Goal: Task Accomplishment & Management: Use online tool/utility

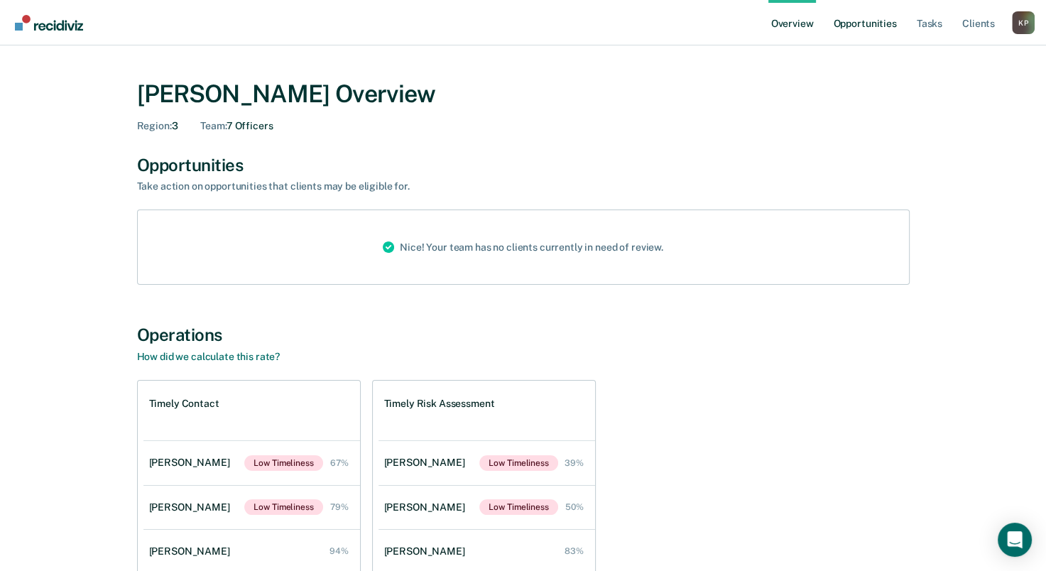
click at [864, 27] on link "Opportunities" at bounding box center [865, 22] width 69 height 45
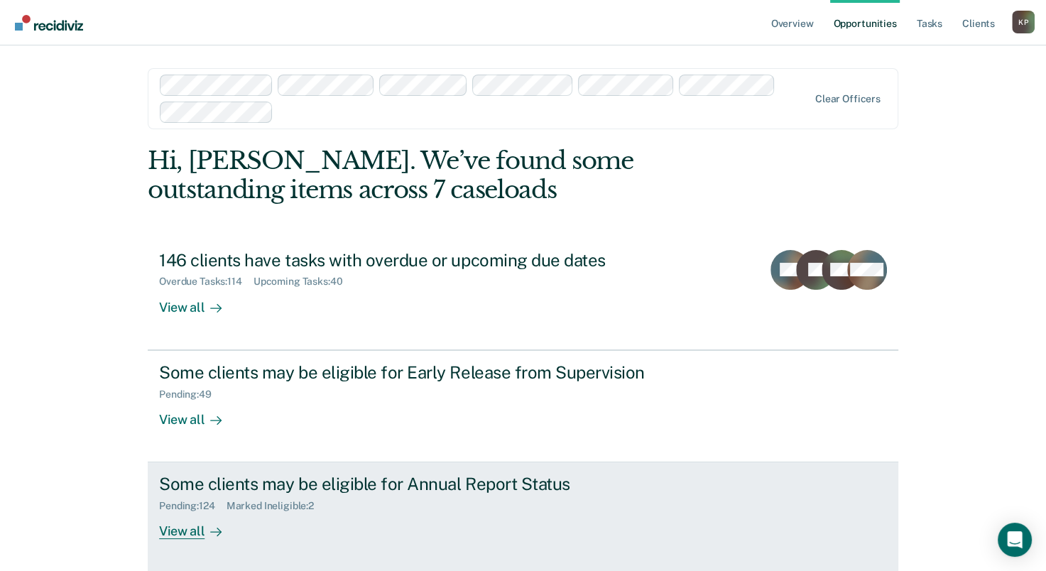
click at [431, 482] on div "Some clients may be eligible for Annual Report Status" at bounding box center [408, 484] width 499 height 21
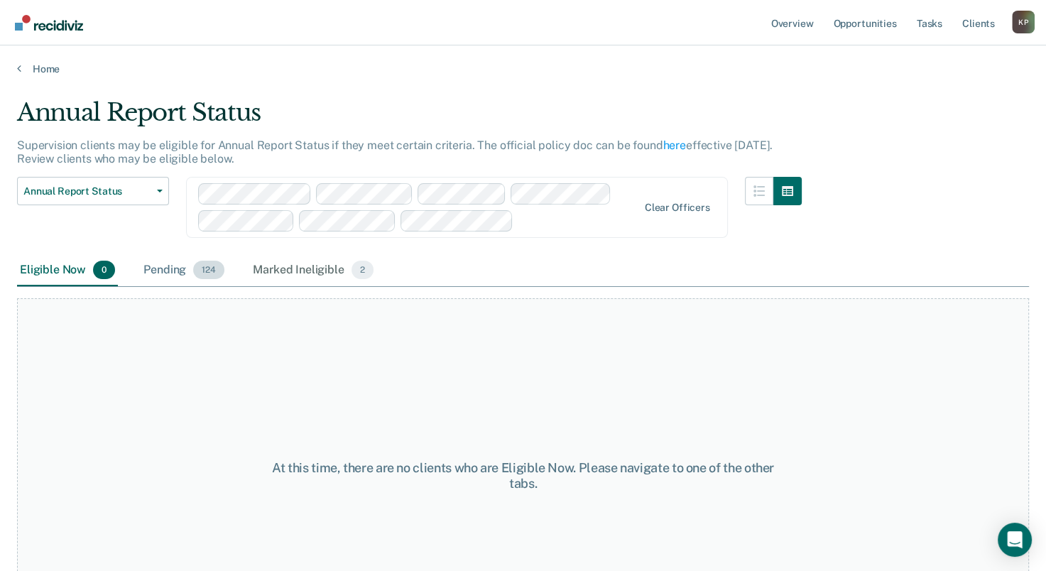
click at [178, 280] on div "Pending 124" at bounding box center [184, 270] width 87 height 31
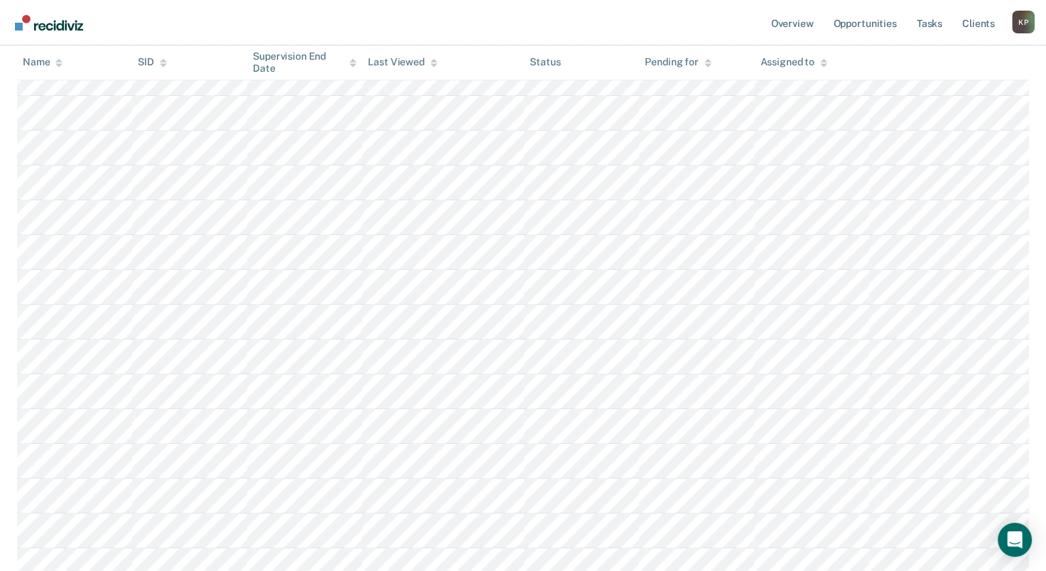
scroll to position [2732, 0]
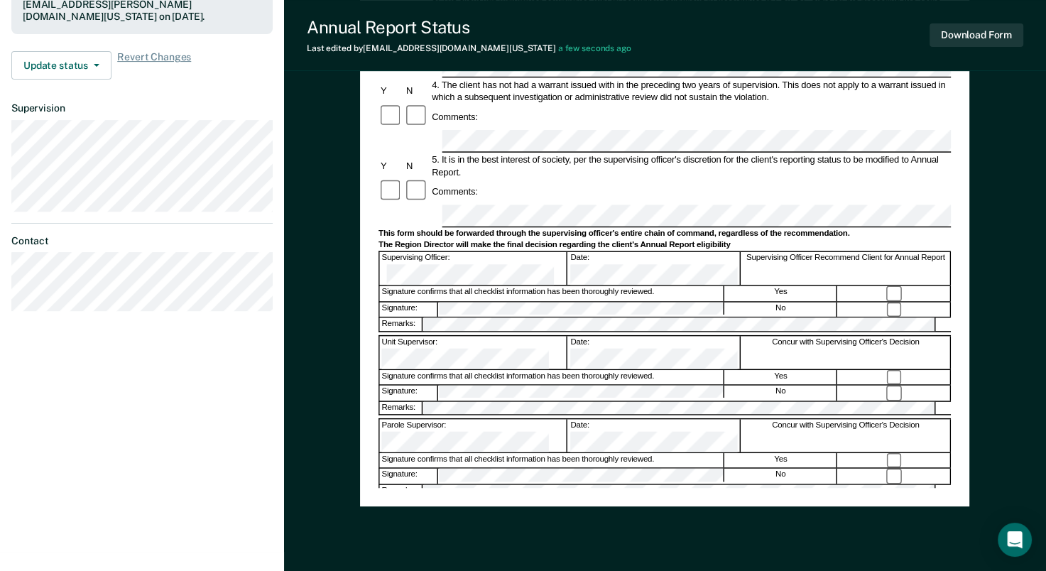
scroll to position [381, 0]
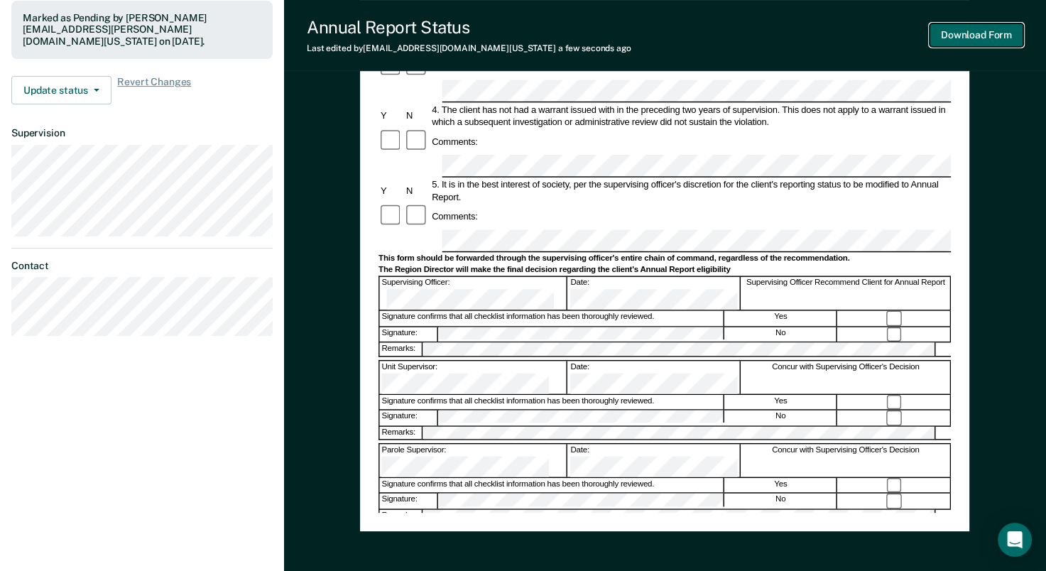
click at [975, 43] on button "Download Form" at bounding box center [977, 34] width 94 height 23
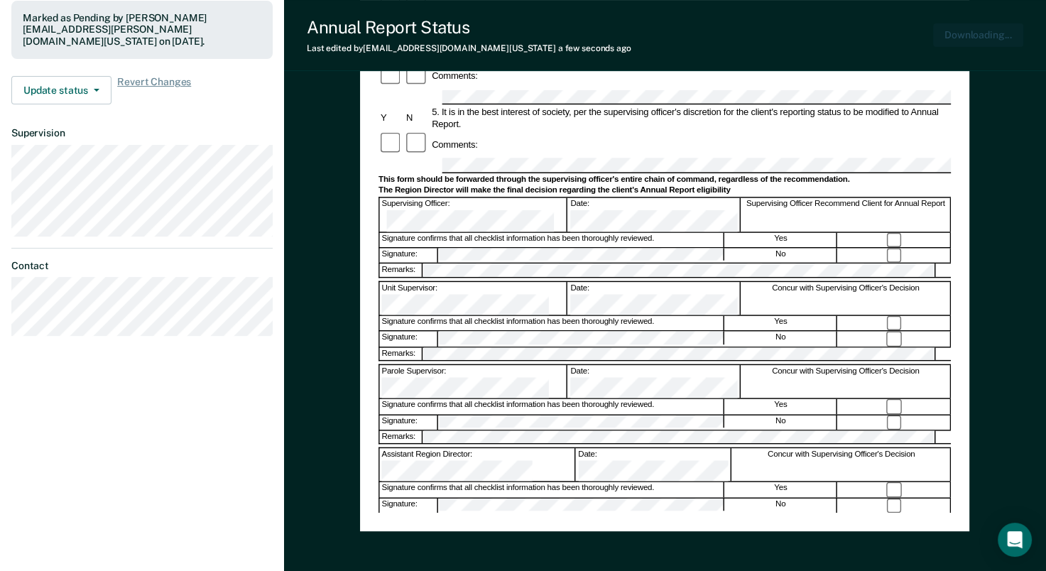
scroll to position [0, 0]
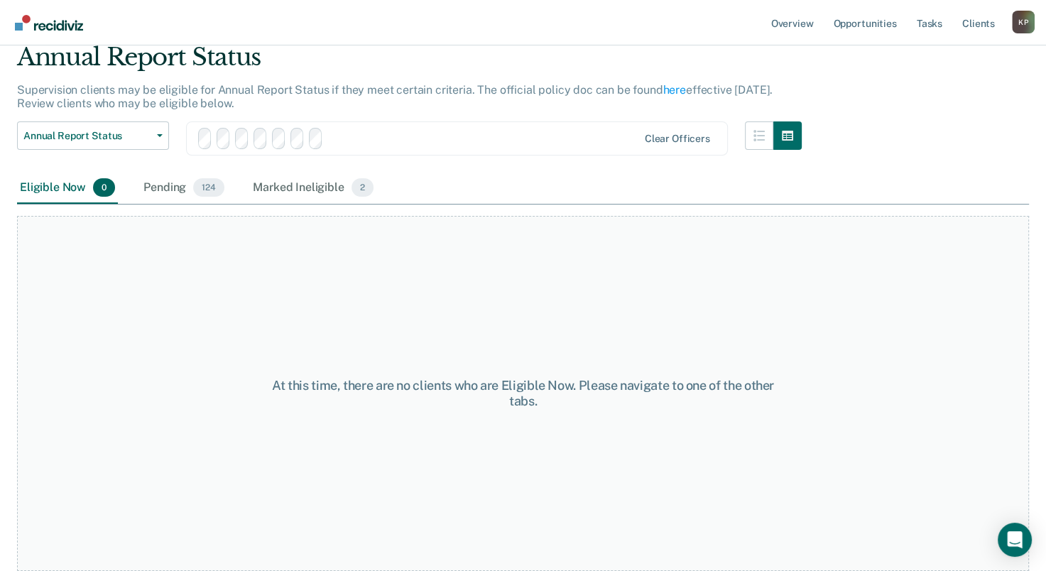
scroll to position [80, 0]
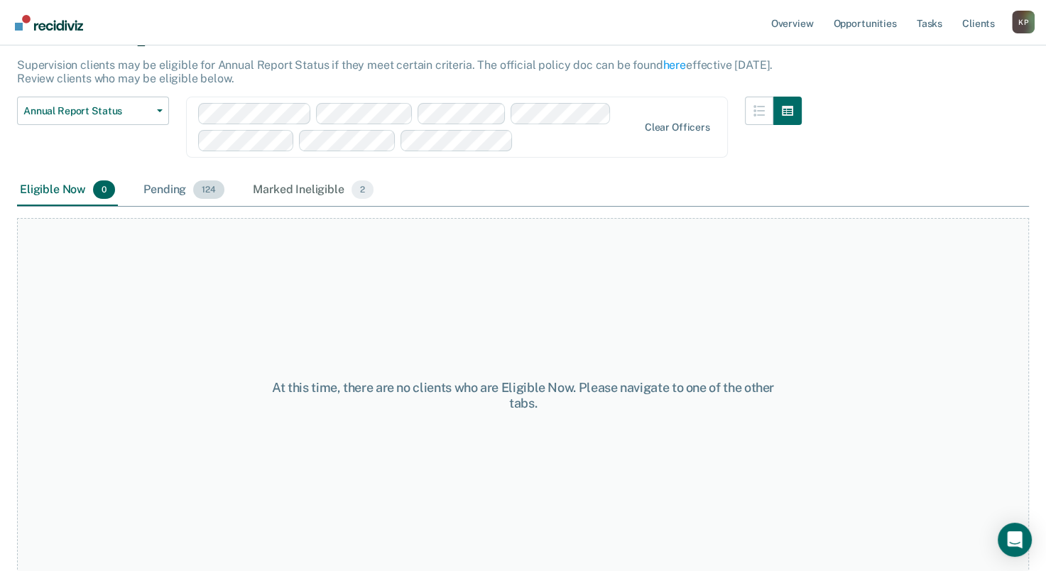
click at [175, 188] on div "Pending 124" at bounding box center [184, 190] width 87 height 31
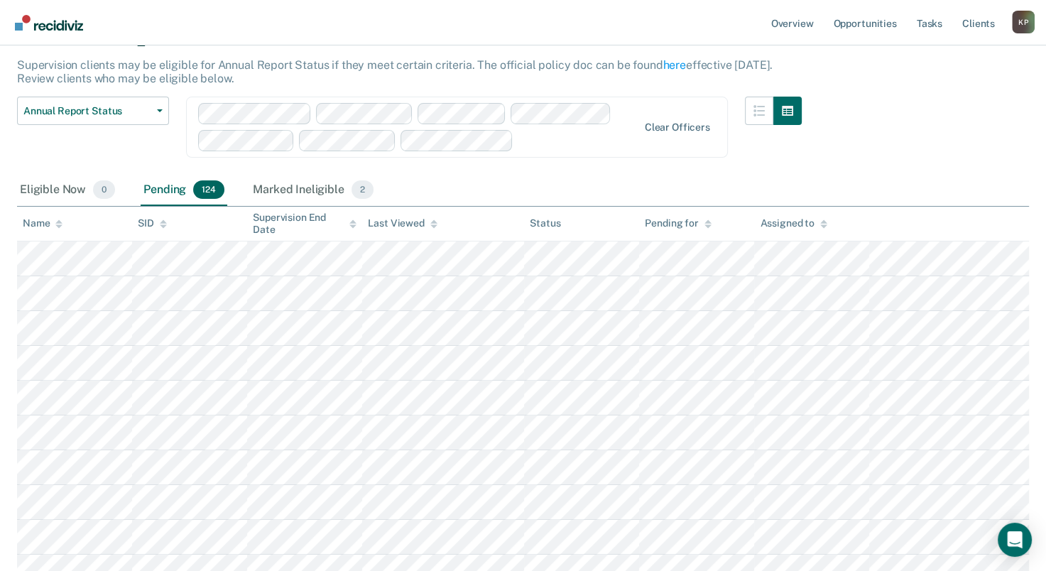
scroll to position [2802, 0]
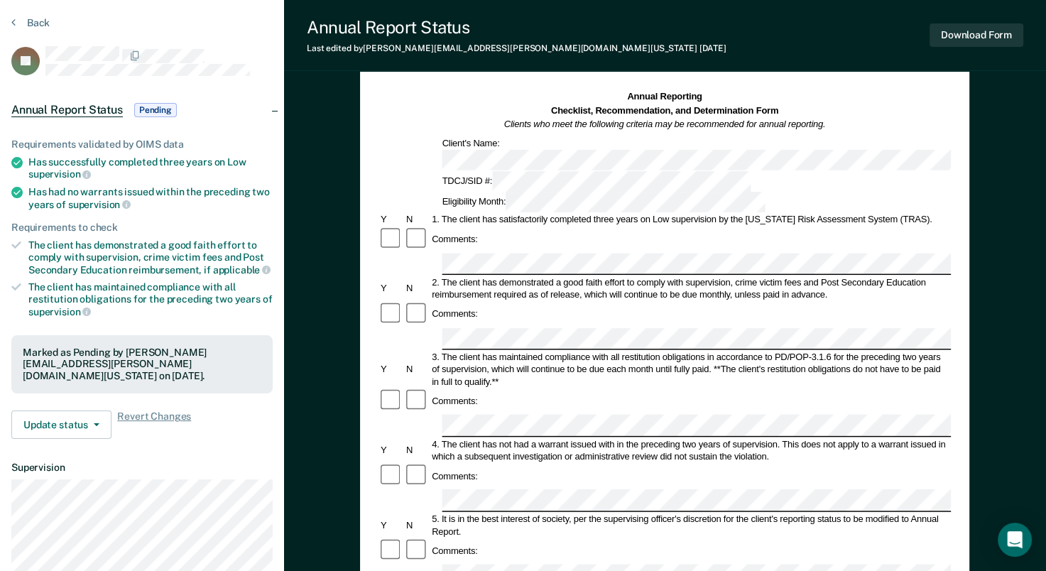
scroll to position [71, 0]
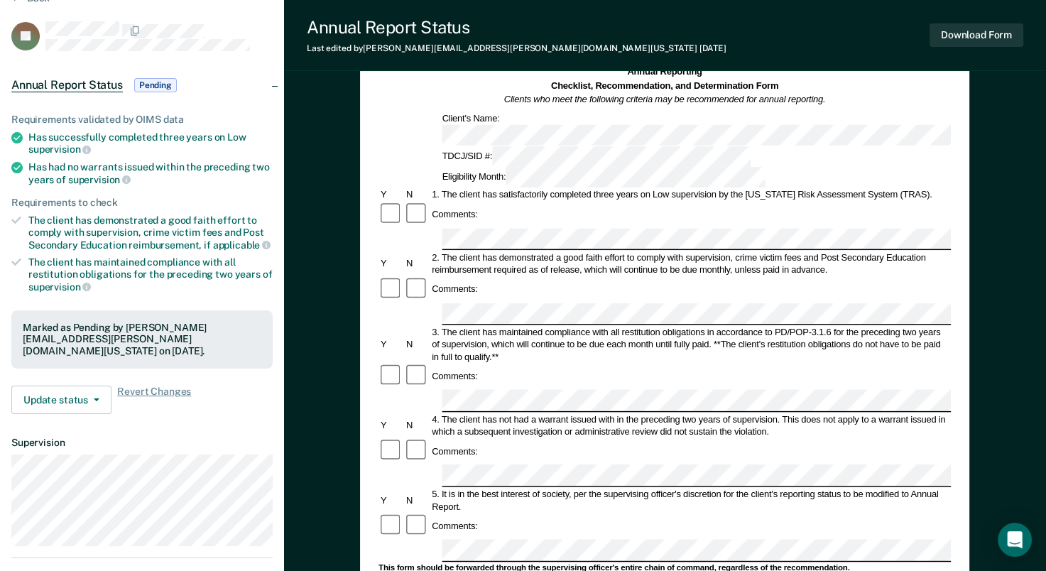
click at [688, 251] on div "2. The client has demonstrated a good faith effort to comply with supervision, …" at bounding box center [691, 263] width 521 height 25
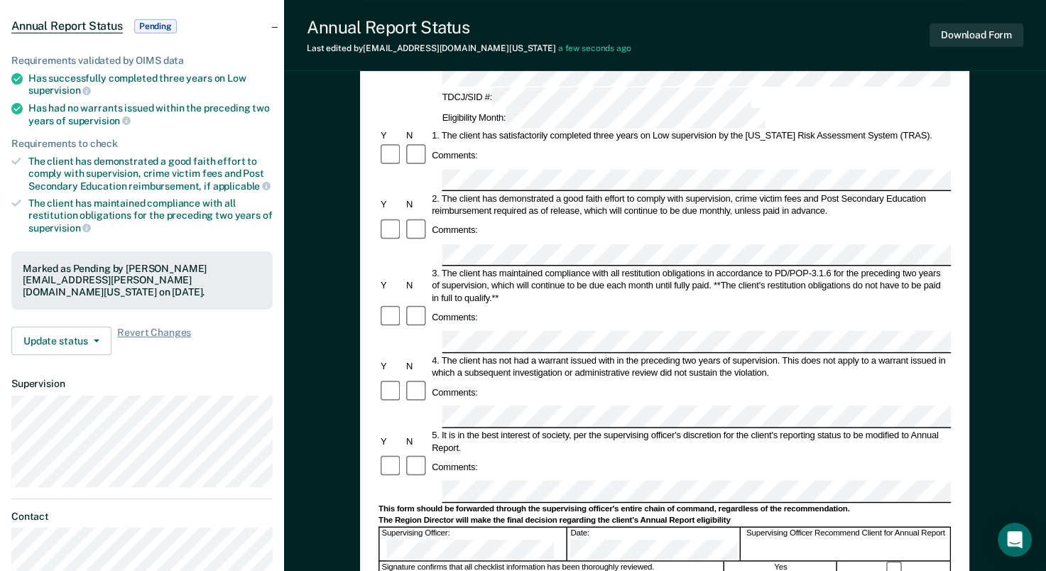
scroll to position [284, 0]
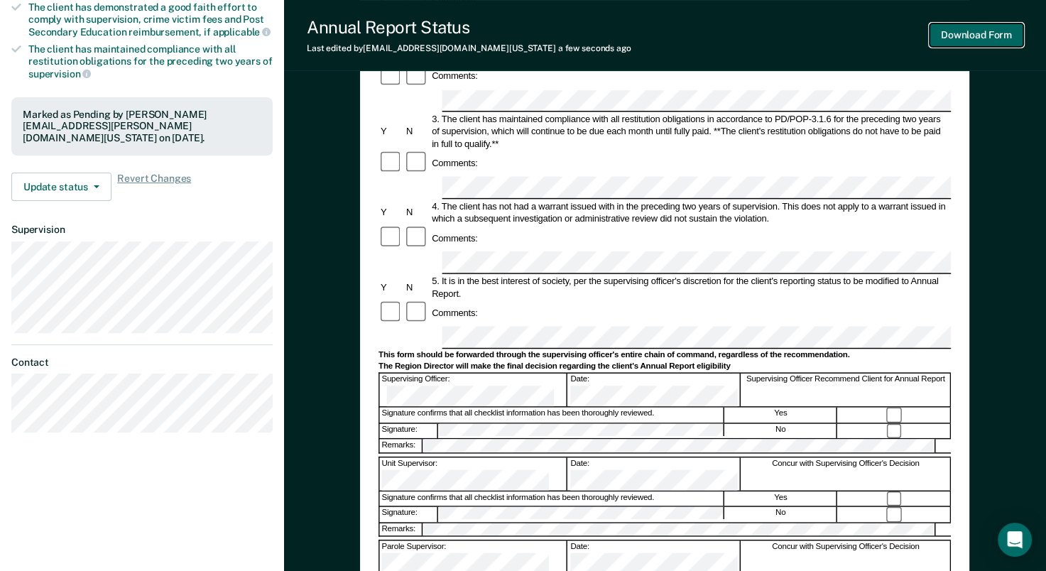
click at [1001, 37] on button "Download Form" at bounding box center [977, 34] width 94 height 23
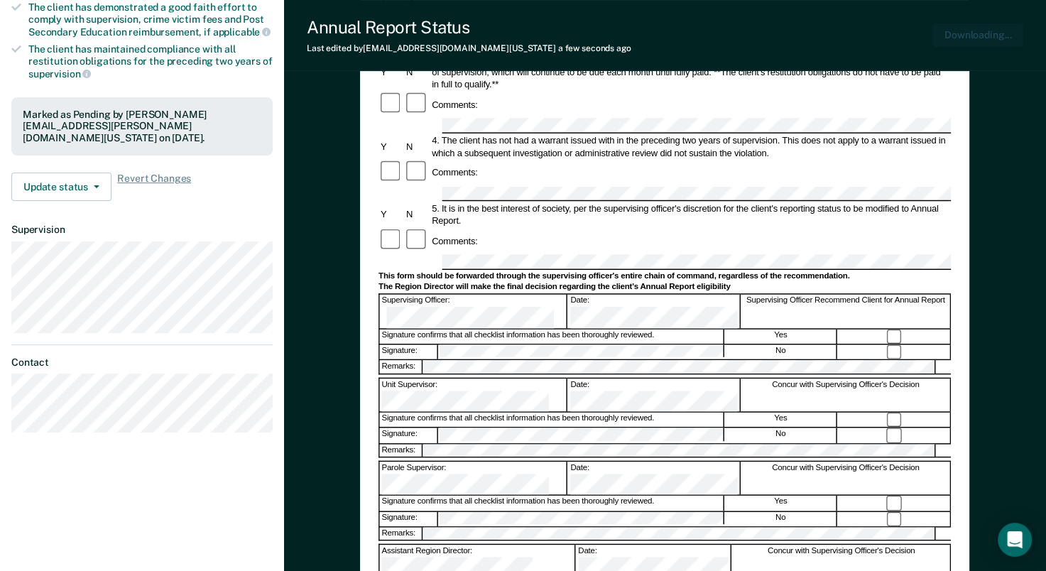
scroll to position [0, 0]
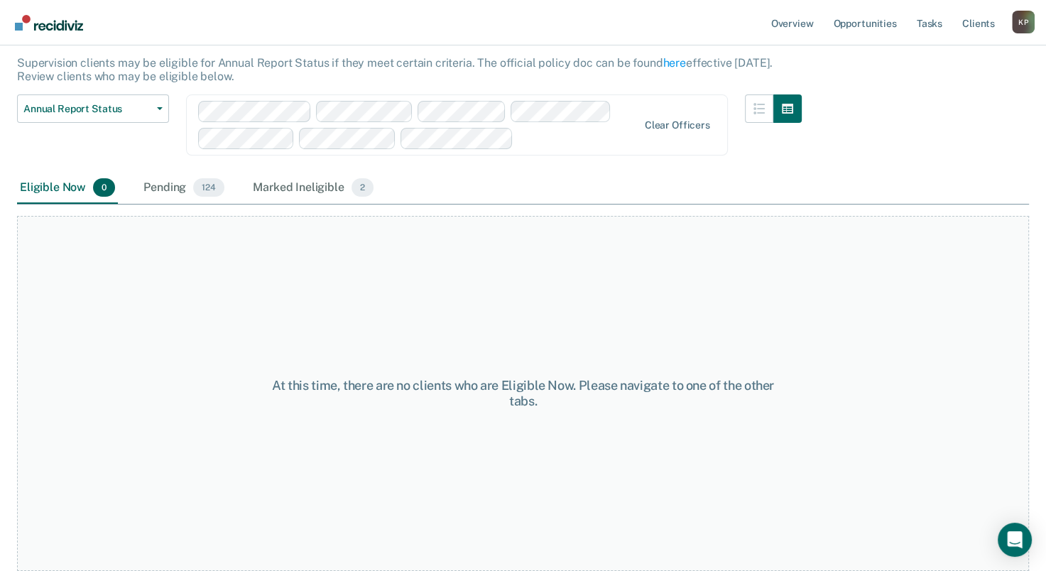
scroll to position [80, 0]
click at [186, 187] on div "Pending 124" at bounding box center [184, 190] width 87 height 31
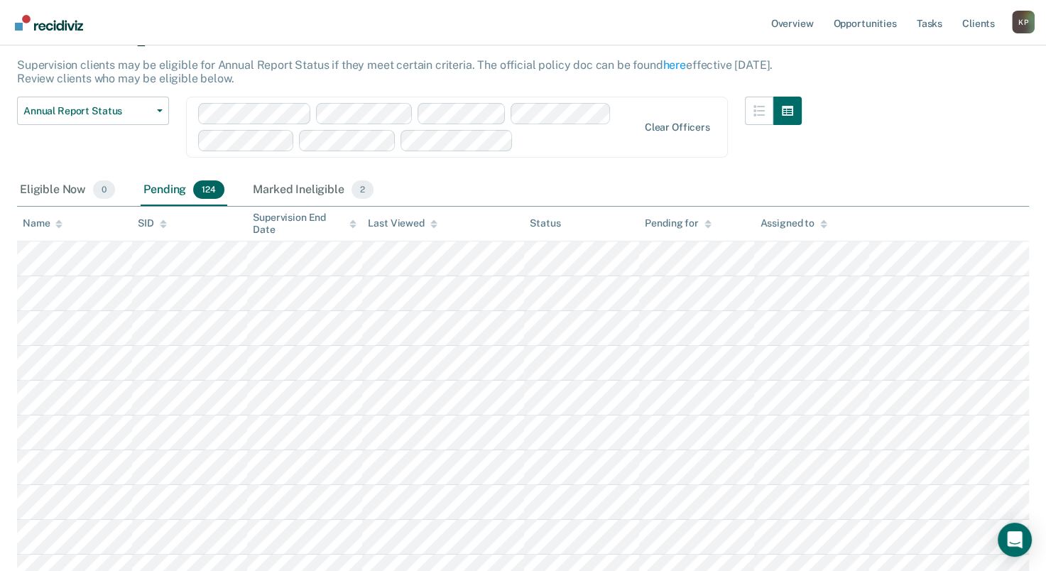
scroll to position [2628, 0]
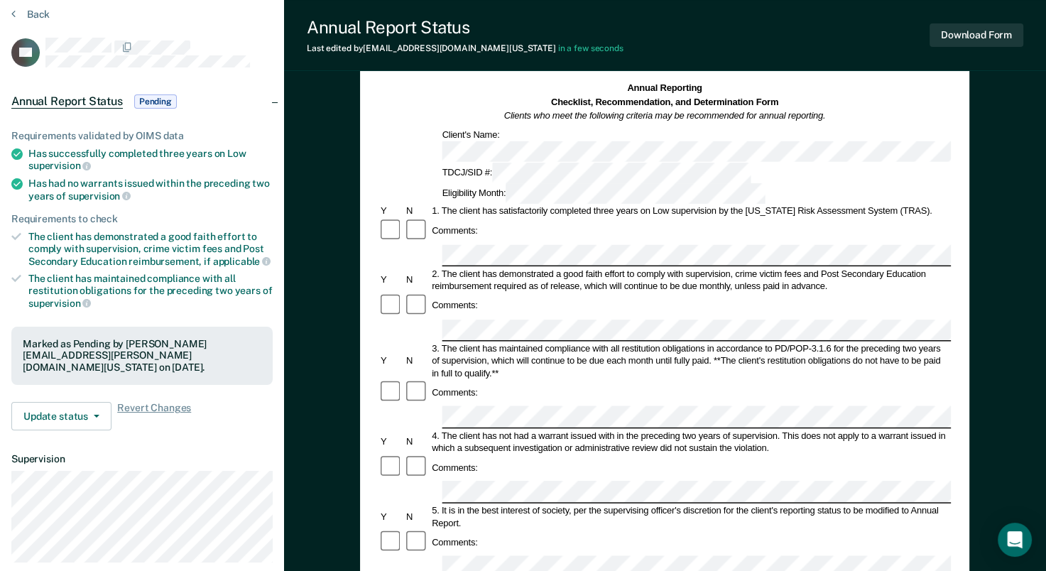
scroll to position [71, 0]
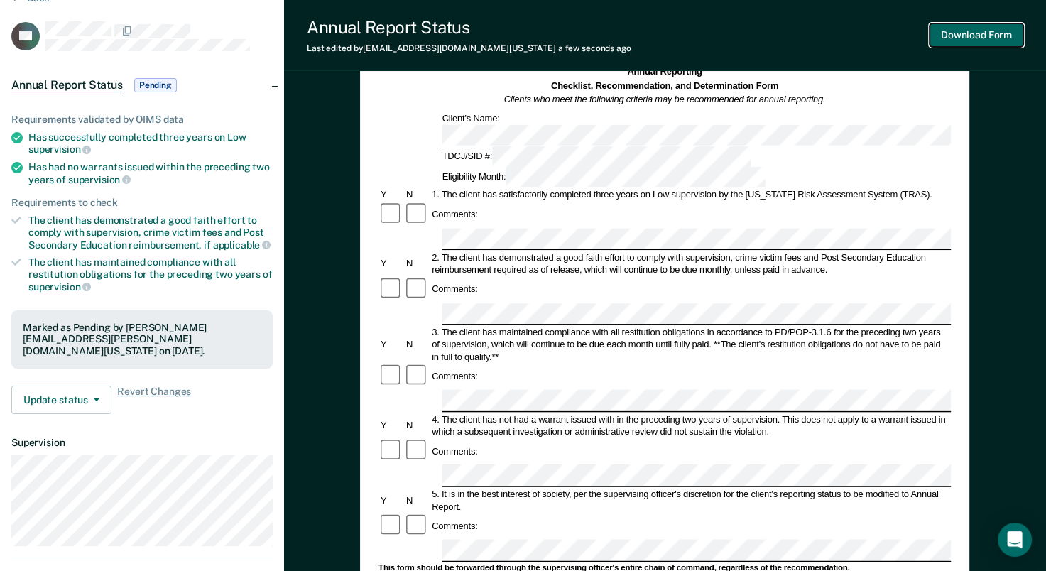
click at [961, 37] on button "Download Form" at bounding box center [977, 34] width 94 height 23
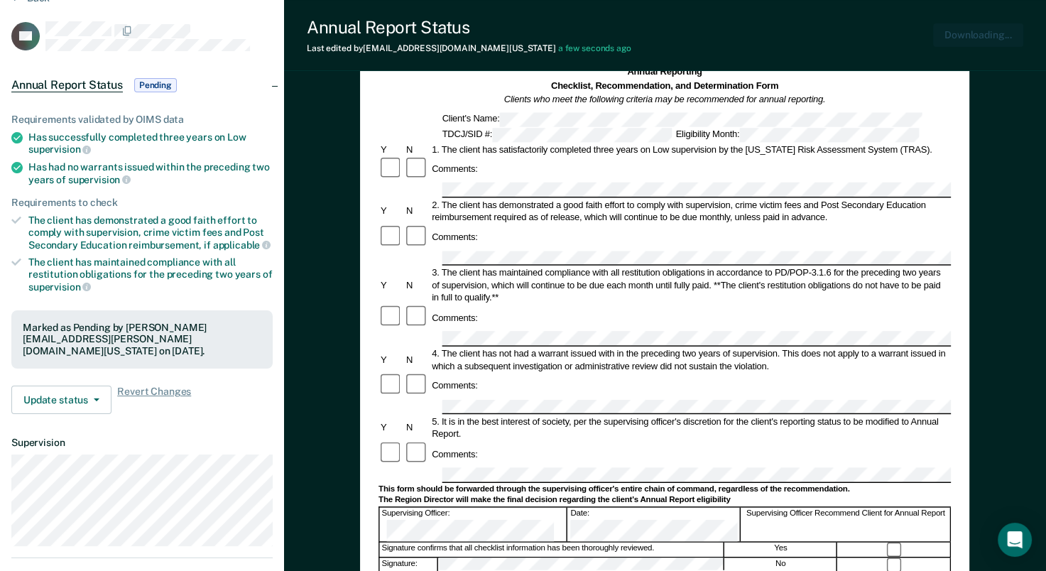
scroll to position [0, 0]
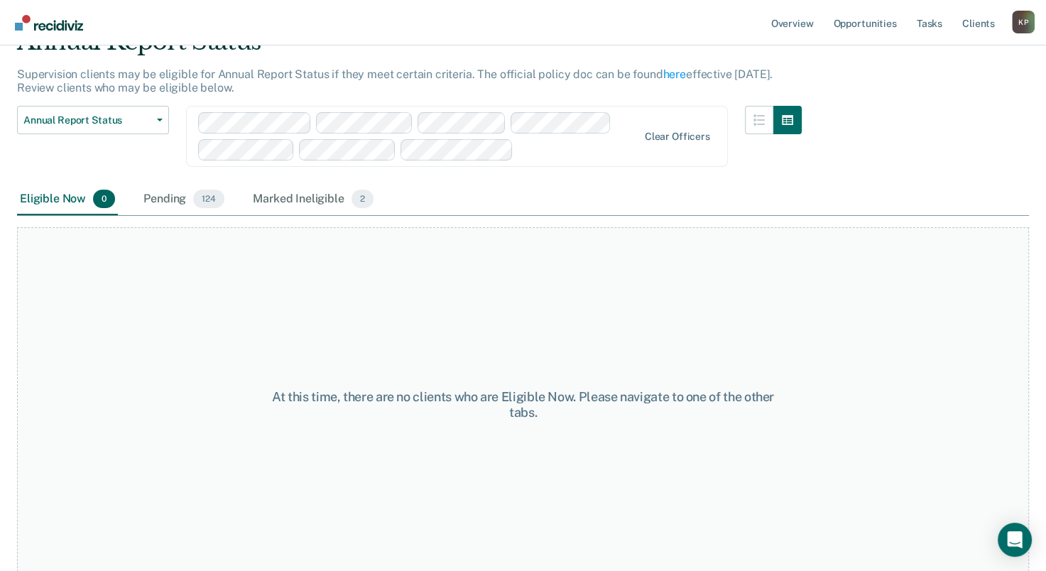
scroll to position [80, 0]
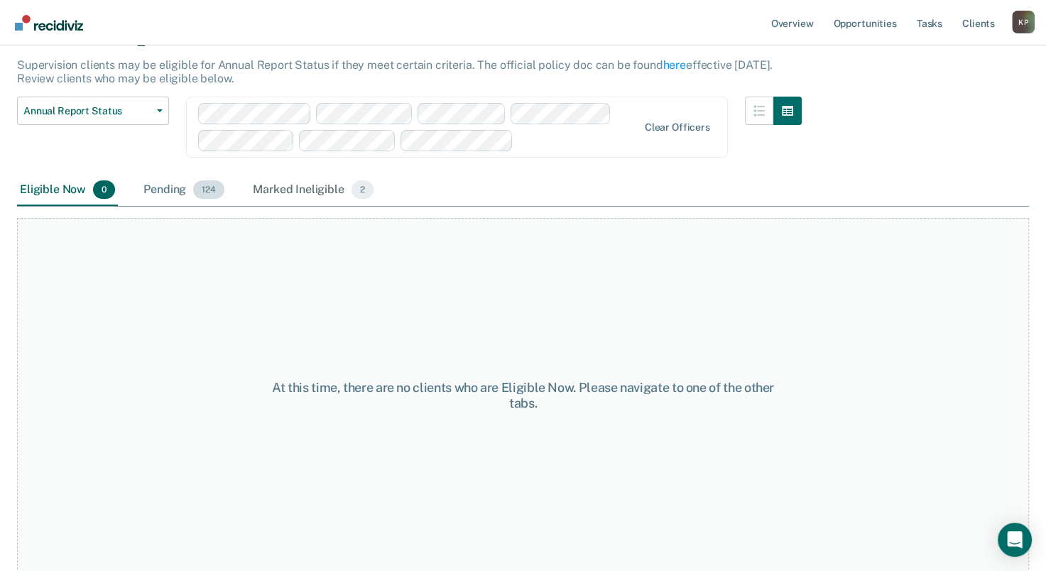
click at [186, 178] on div "Pending 124" at bounding box center [184, 190] width 87 height 31
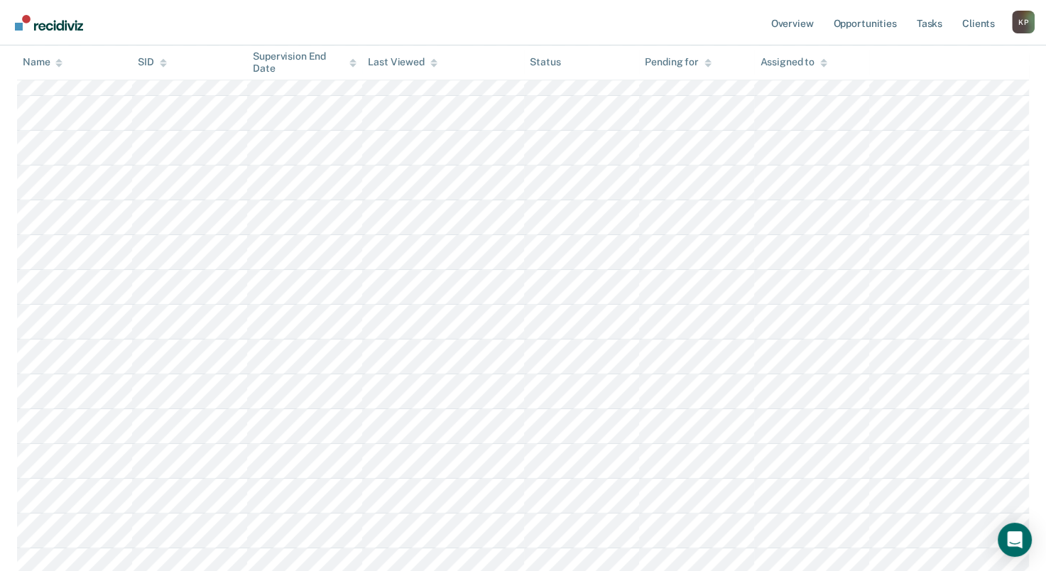
scroll to position [2697, 0]
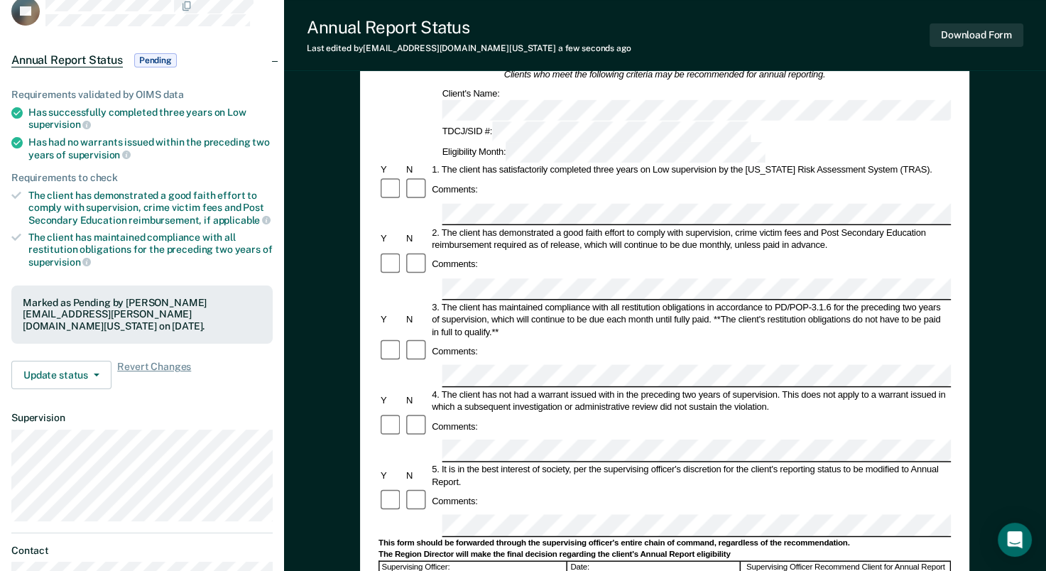
scroll to position [71, 0]
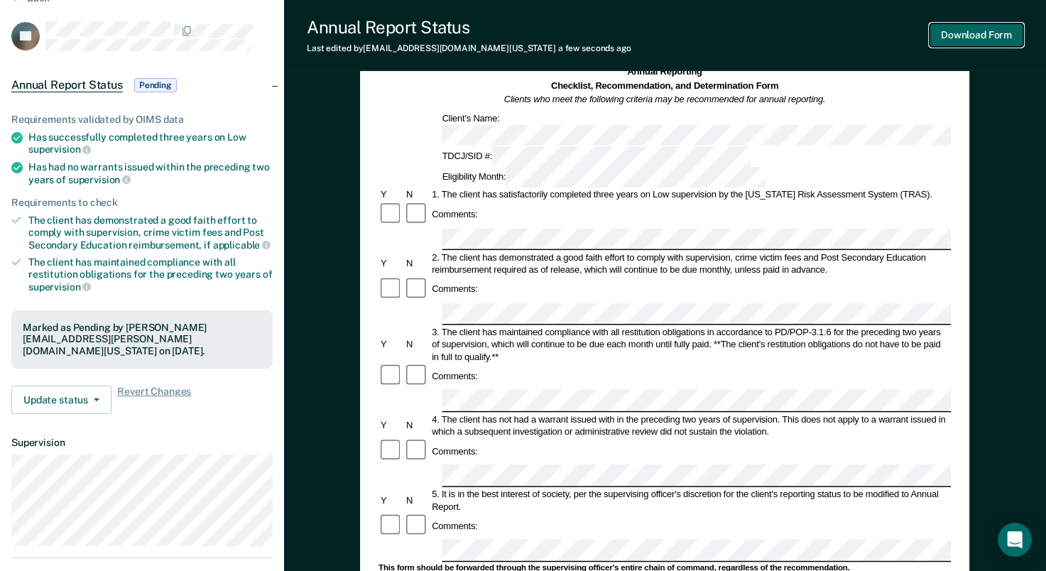
click at [978, 28] on button "Download Form" at bounding box center [977, 34] width 94 height 23
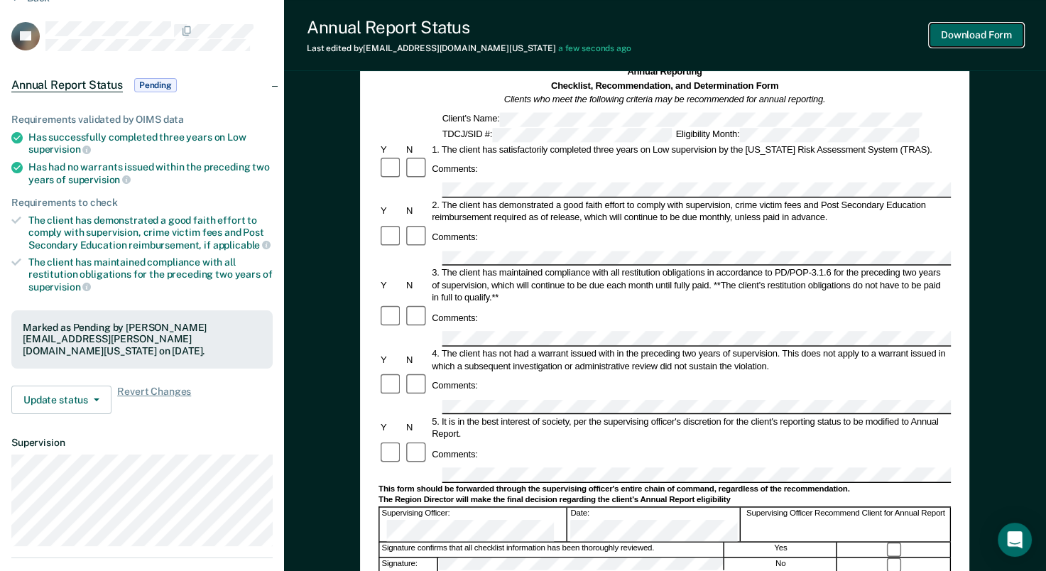
click at [976, 43] on button "Download Form" at bounding box center [977, 34] width 94 height 23
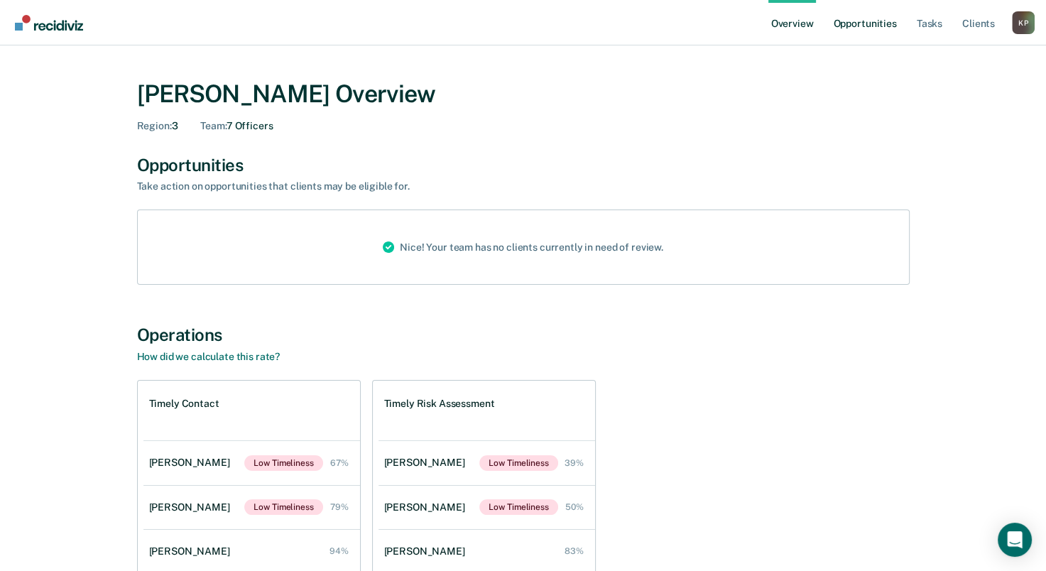
click at [856, 27] on link "Opportunities" at bounding box center [865, 22] width 69 height 45
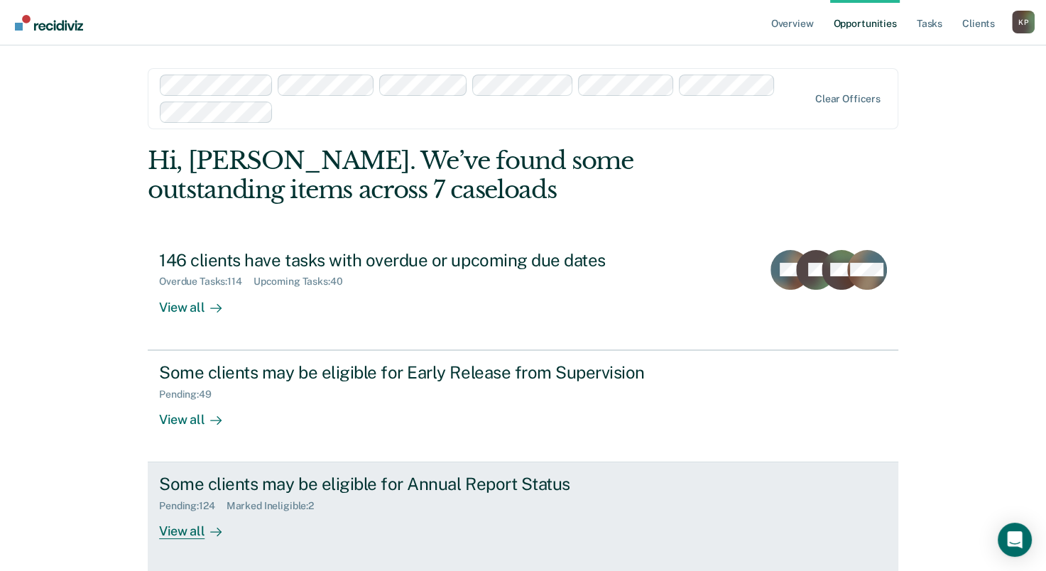
click at [359, 502] on div "Pending : 124 Marked Ineligible : 2" at bounding box center [408, 503] width 499 height 18
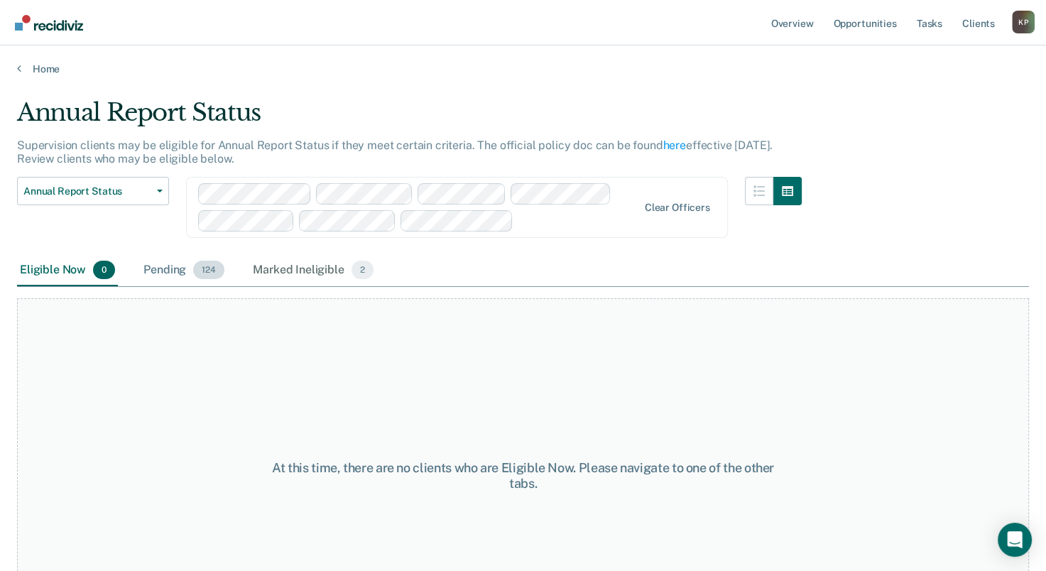
click at [157, 266] on div "Pending 124" at bounding box center [184, 270] width 87 height 31
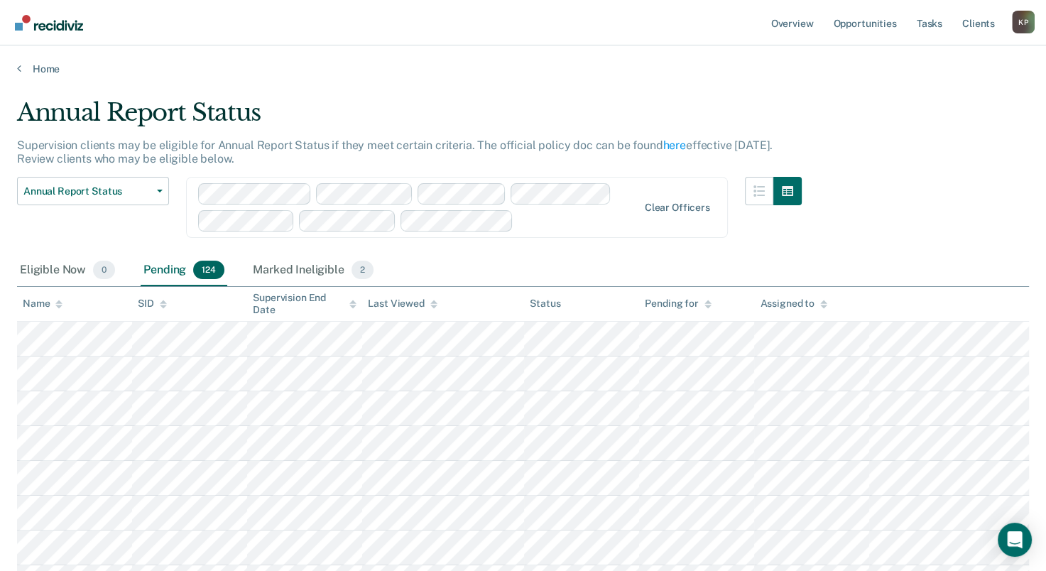
scroll to position [2384, 0]
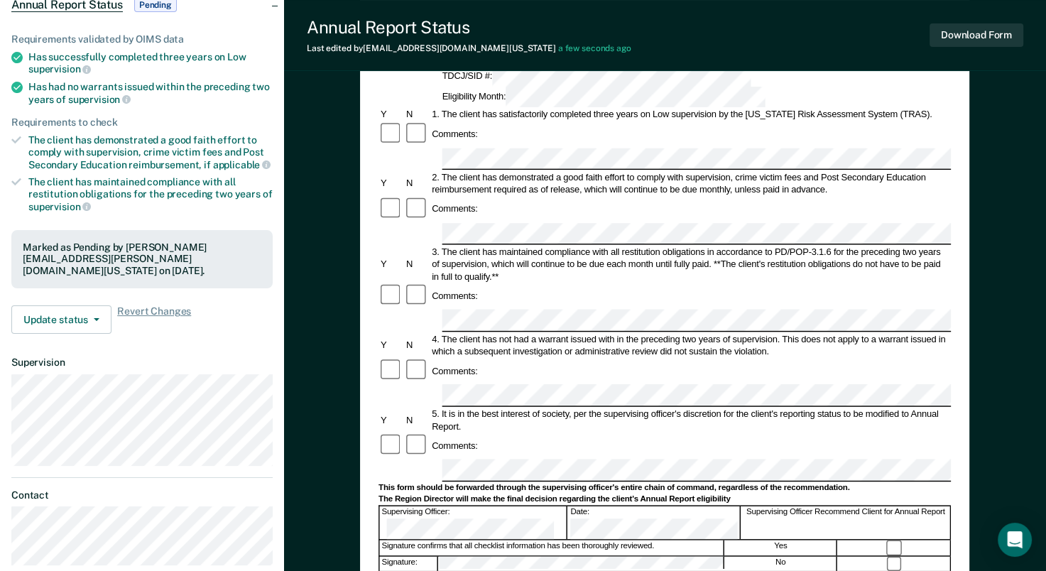
scroll to position [213, 0]
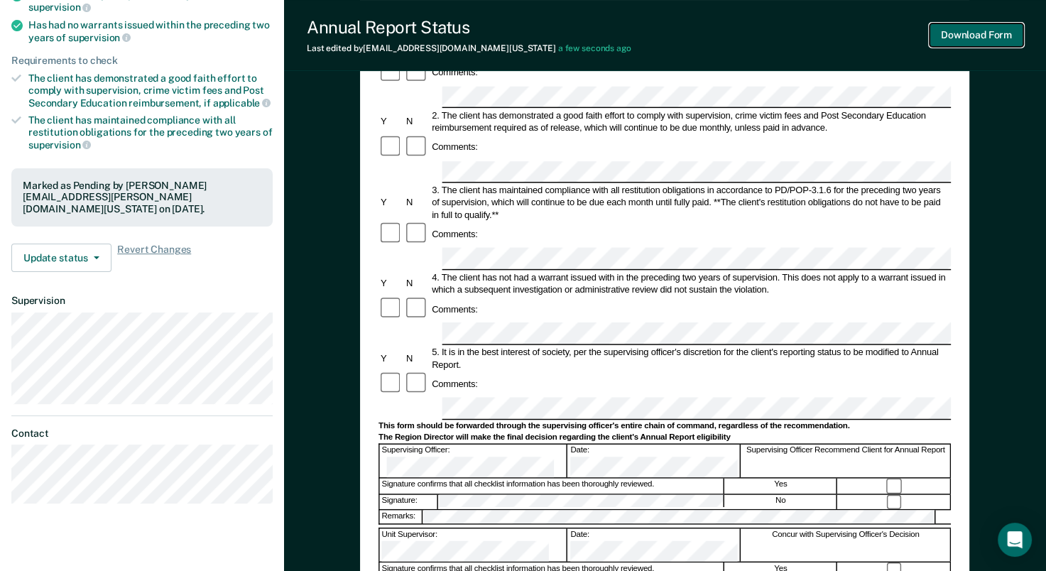
click at [975, 30] on button "Download Form" at bounding box center [977, 34] width 94 height 23
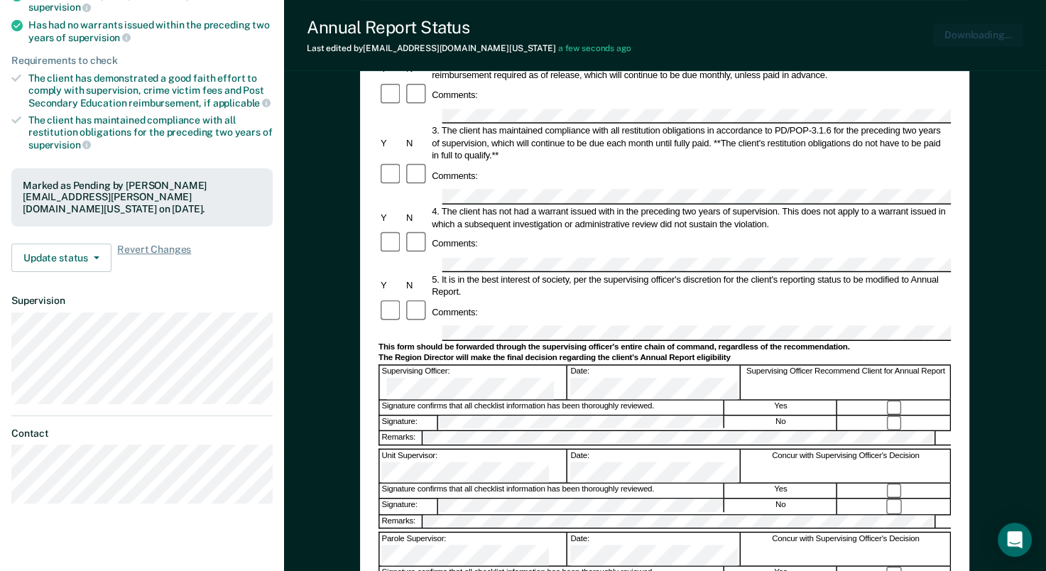
scroll to position [0, 0]
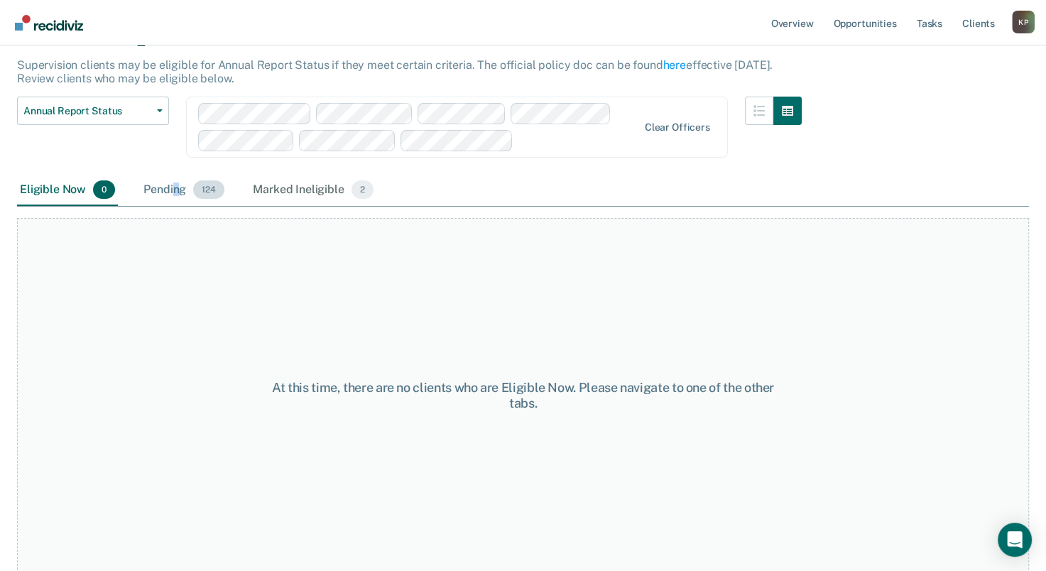
click at [175, 190] on div "Pending 124" at bounding box center [184, 190] width 87 height 31
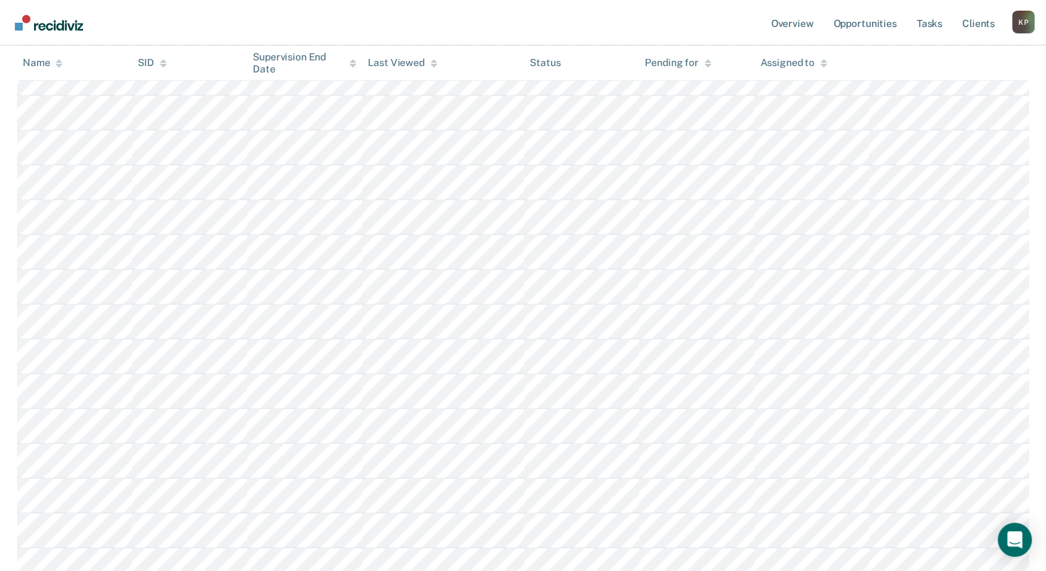
scroll to position [1583, 0]
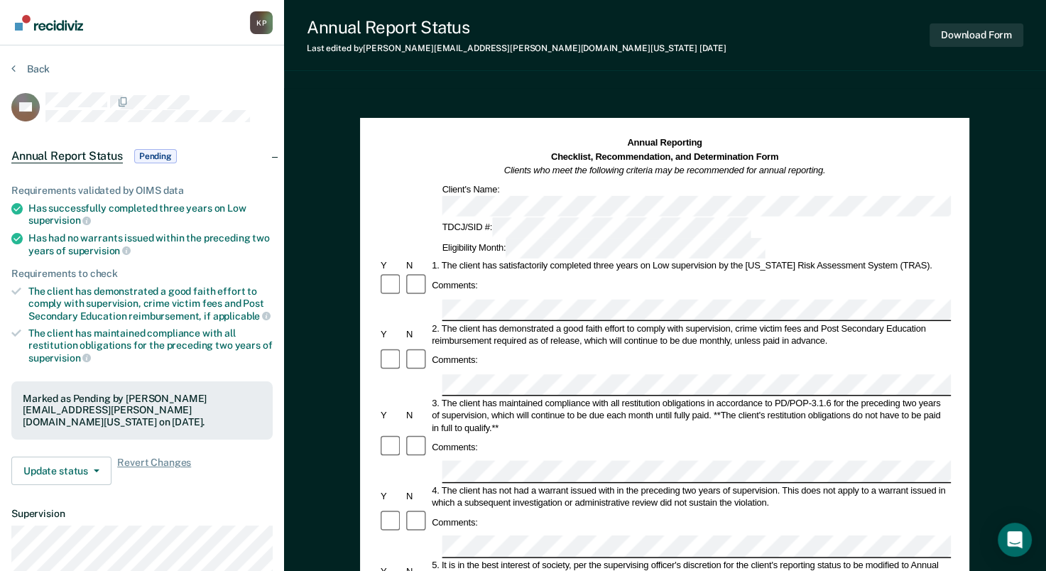
click at [521, 323] on div "2. The client has demonstrated a good faith effort to comply with supervision, …" at bounding box center [691, 335] width 521 height 25
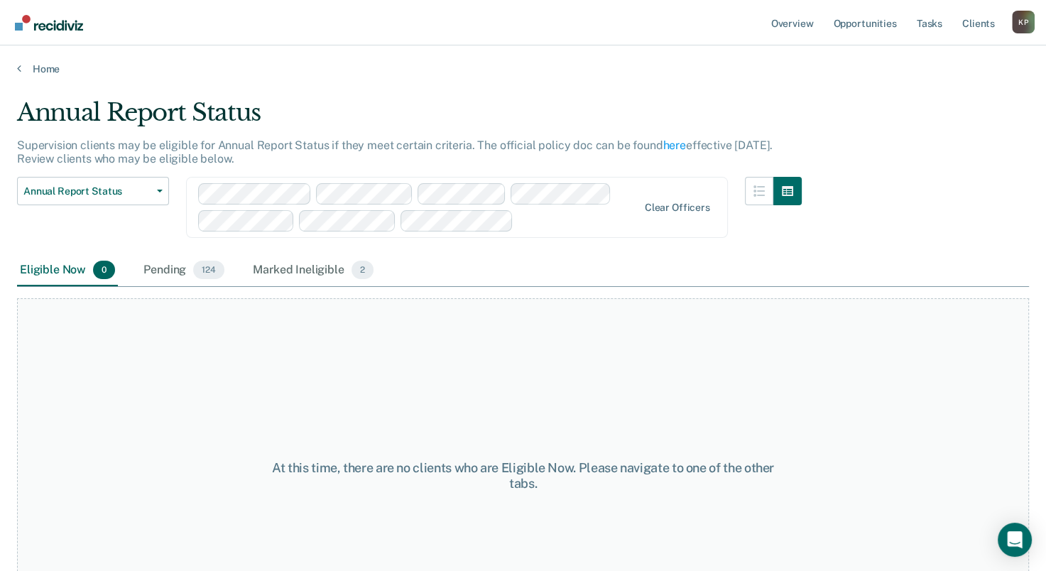
scroll to position [80, 0]
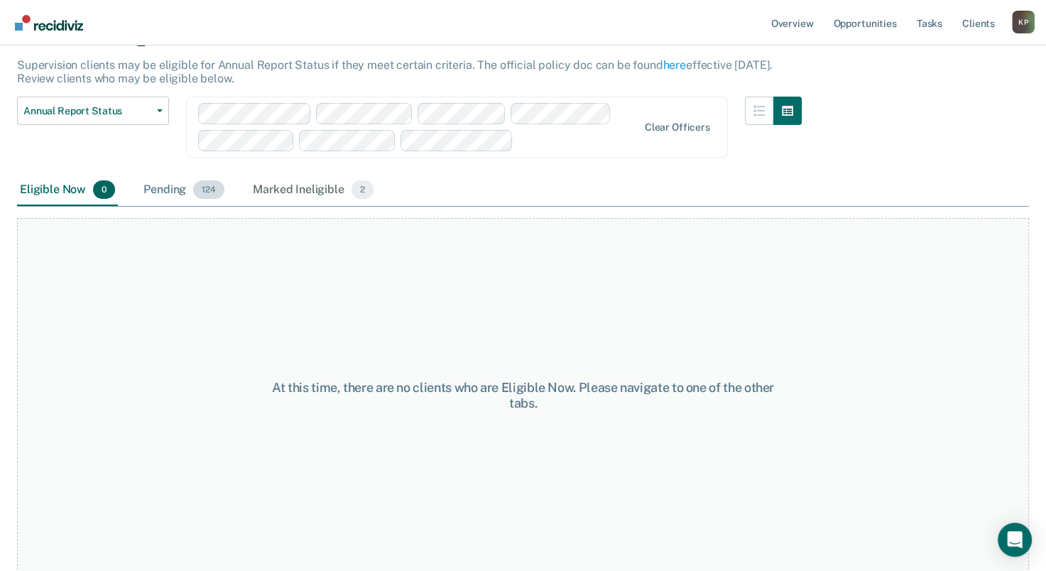
click at [169, 186] on div "Pending 124" at bounding box center [184, 190] width 87 height 31
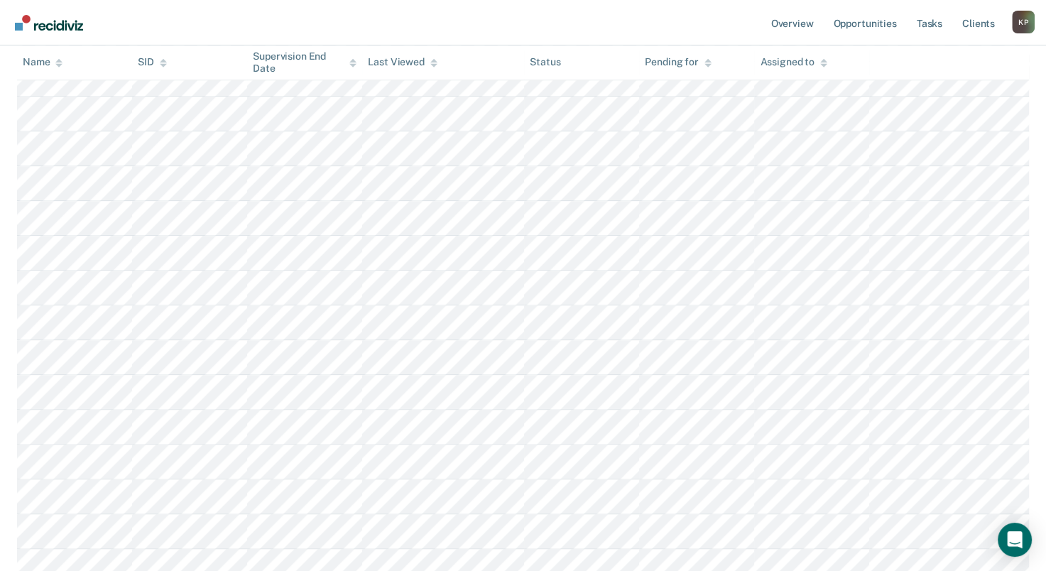
scroll to position [3916, 0]
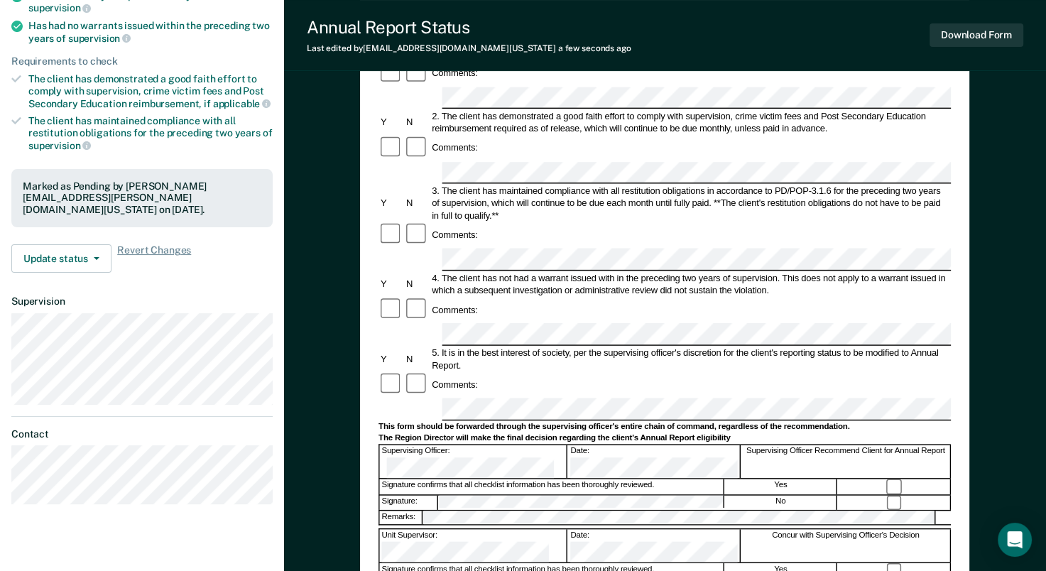
scroll to position [213, 0]
click at [952, 34] on button "Download Form" at bounding box center [977, 34] width 94 height 23
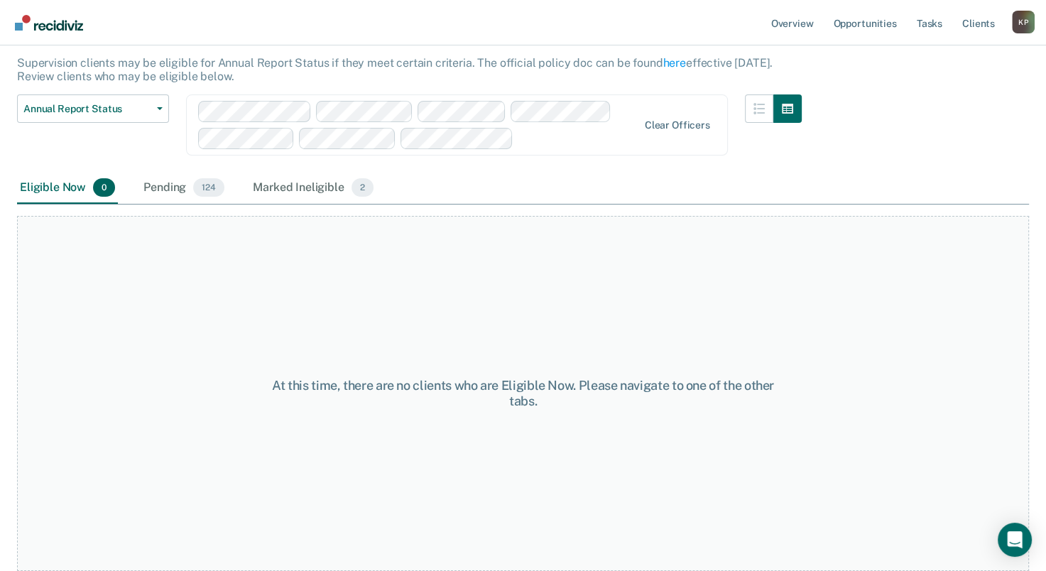
scroll to position [80, 0]
click at [166, 191] on div "Pending 124" at bounding box center [184, 190] width 87 height 31
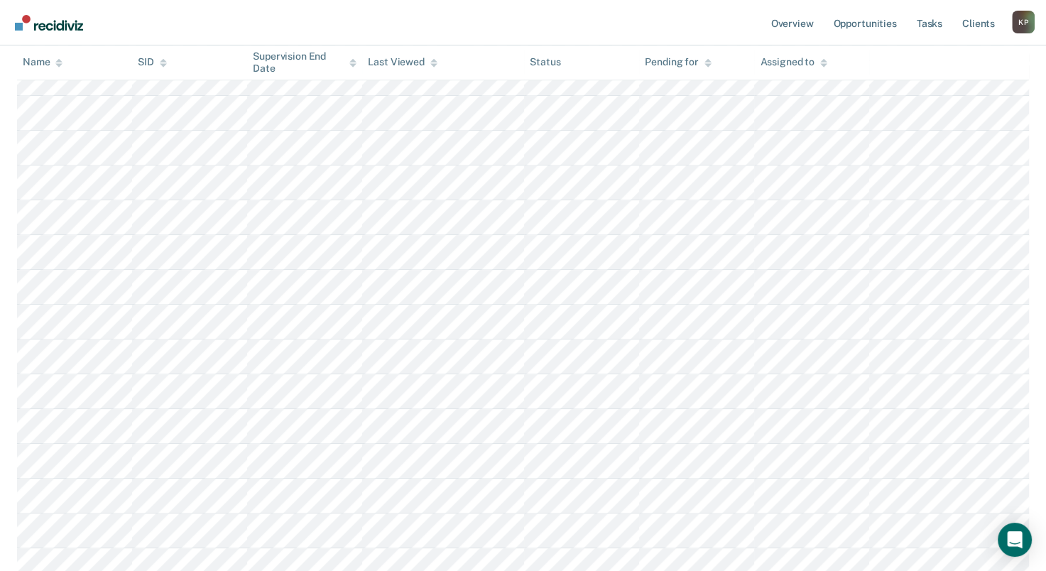
scroll to position [2315, 0]
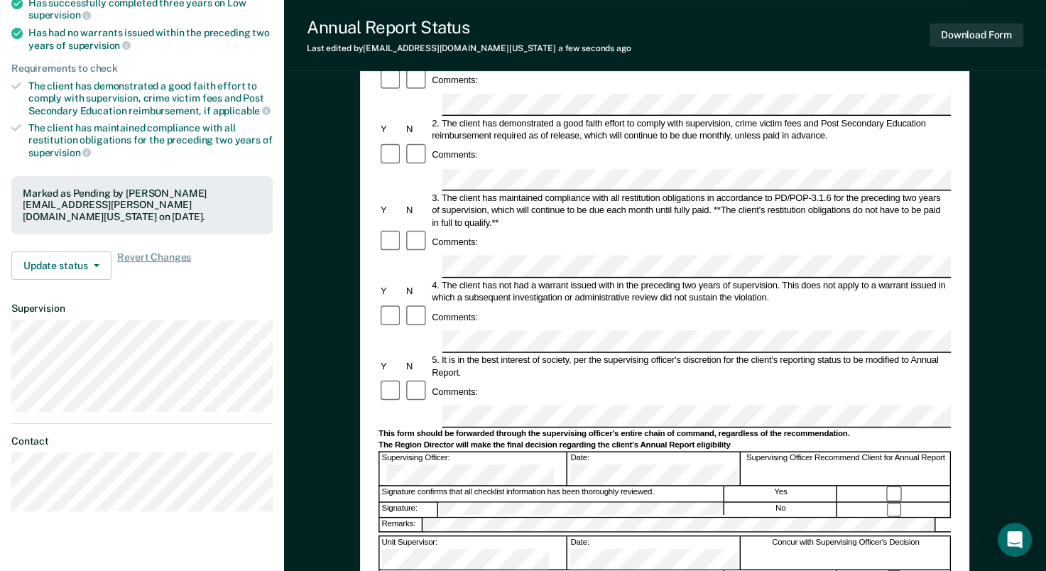
scroll to position [213, 0]
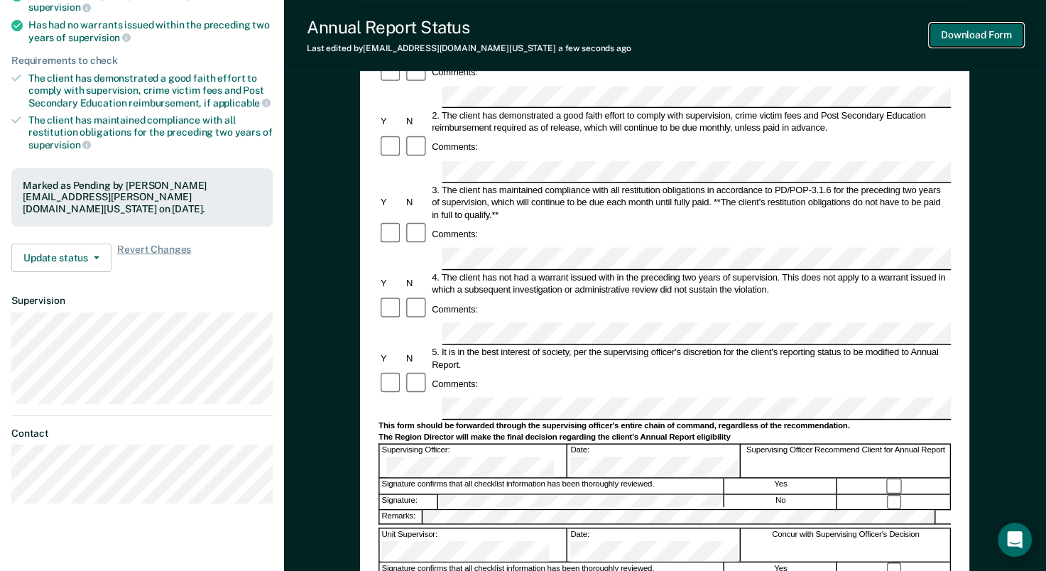
click at [954, 37] on button "Download Form" at bounding box center [977, 34] width 94 height 23
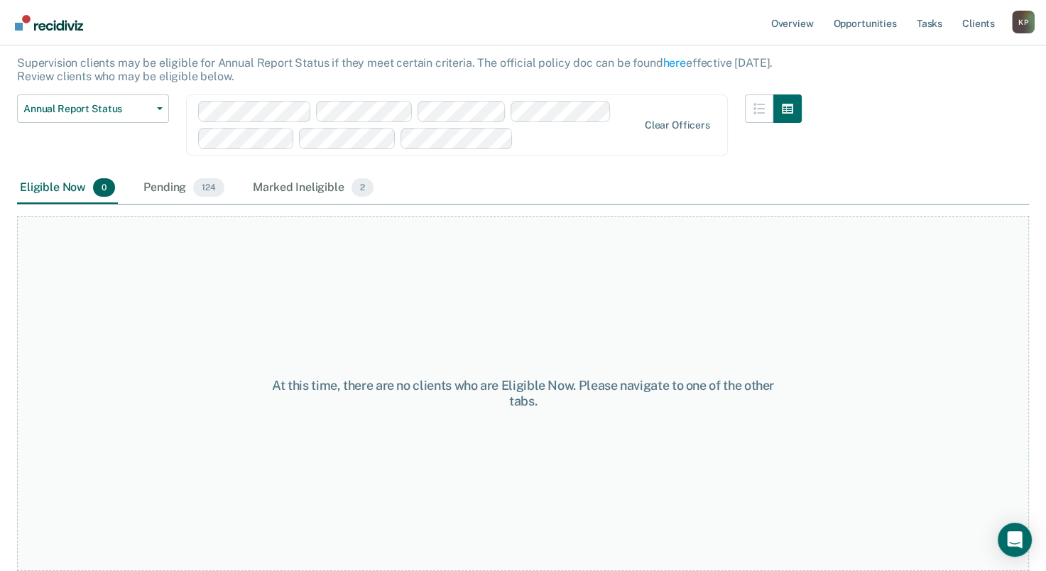
scroll to position [80, 0]
click at [151, 194] on div "Pending 124" at bounding box center [184, 190] width 87 height 31
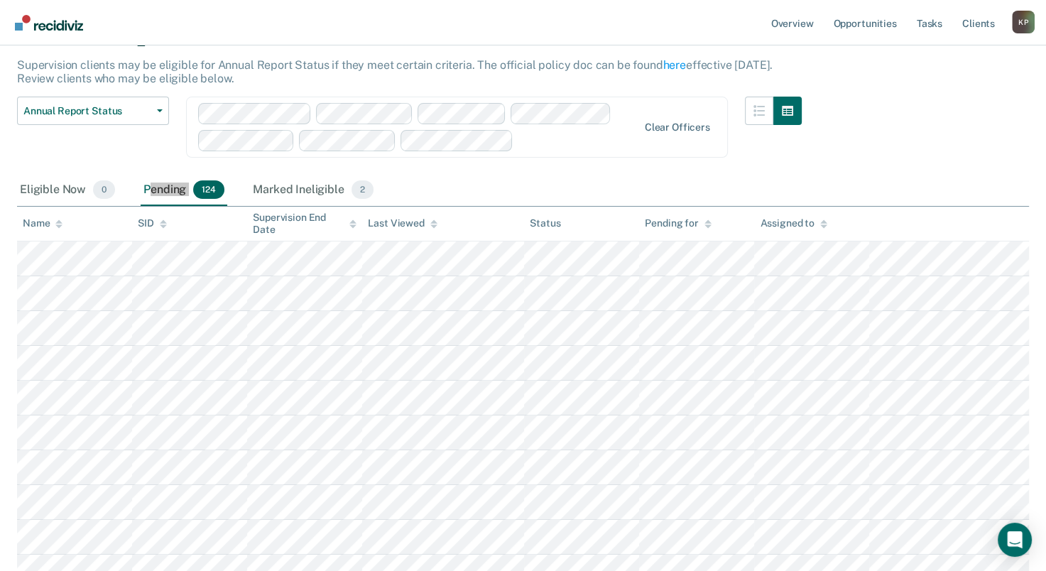
scroll to position [957, 0]
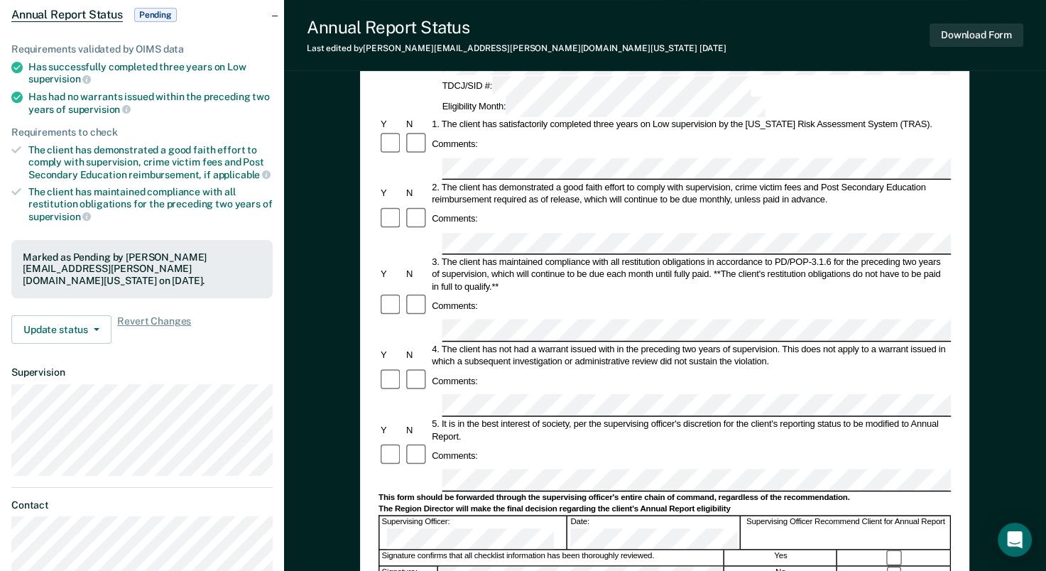
scroll to position [142, 0]
click at [948, 33] on button "Download Form" at bounding box center [977, 34] width 94 height 23
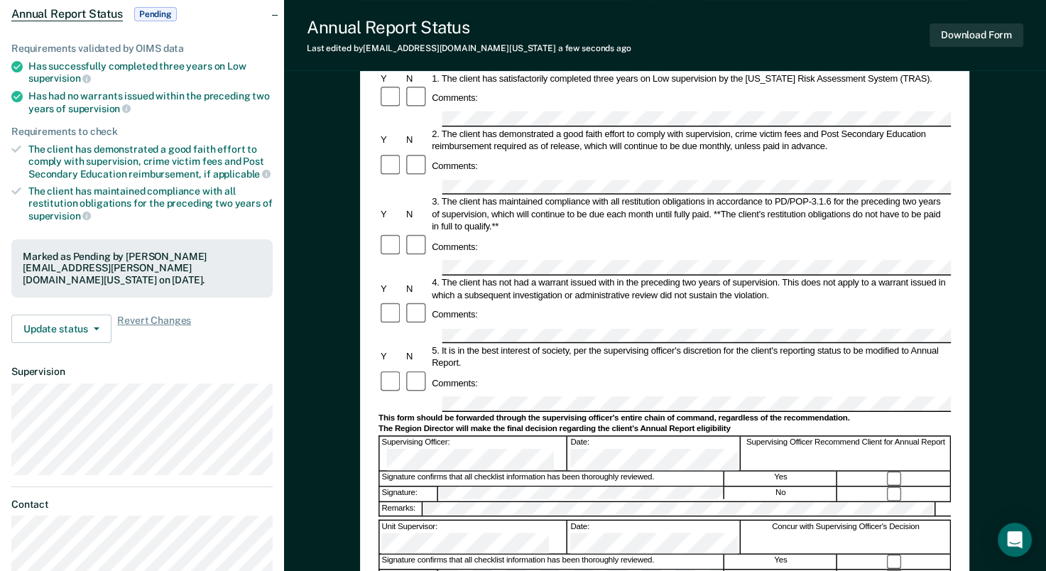
scroll to position [80, 0]
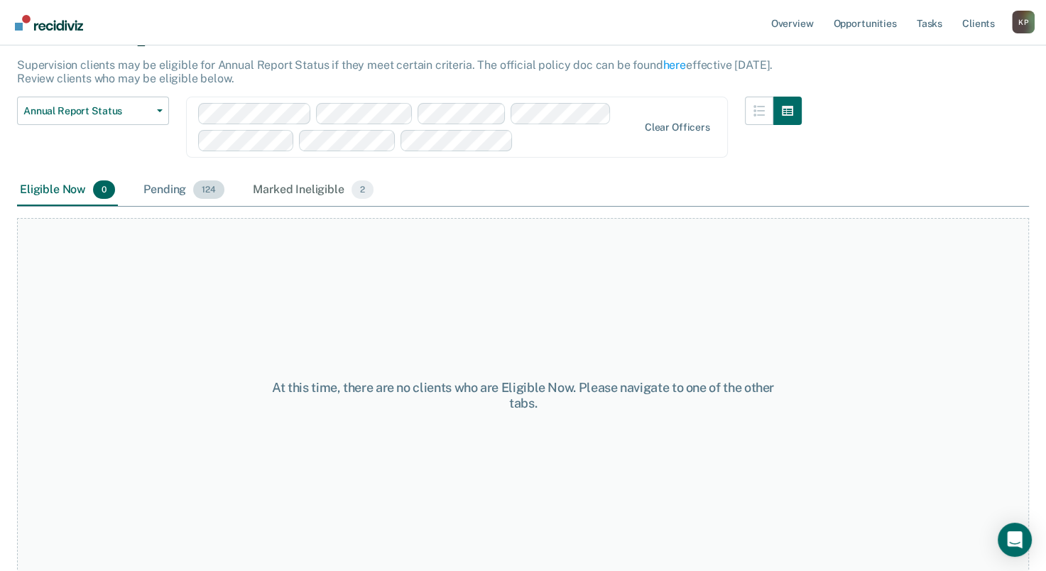
click at [165, 191] on div "Pending 124" at bounding box center [184, 190] width 87 height 31
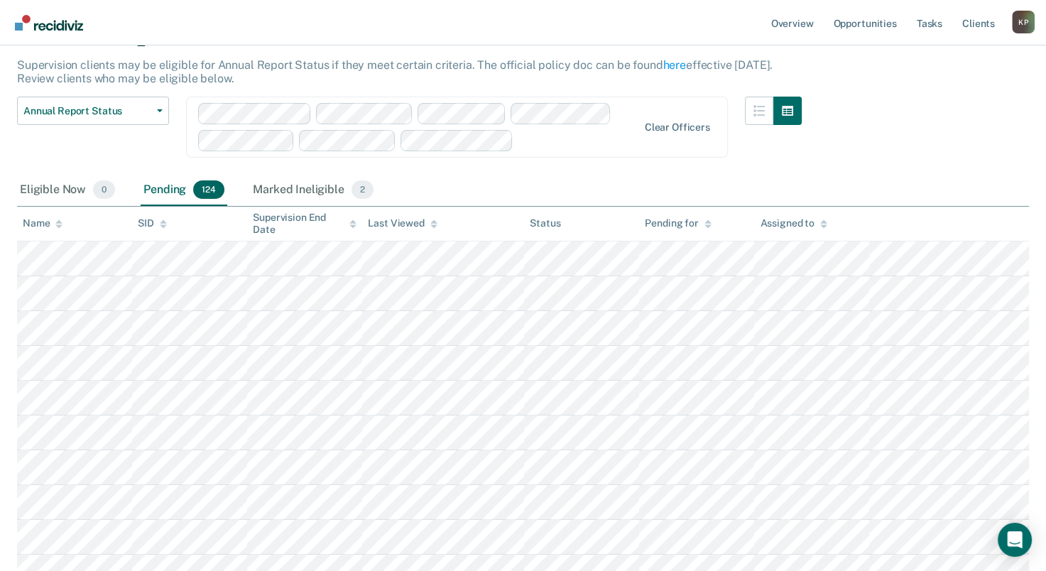
scroll to position [4089, 0]
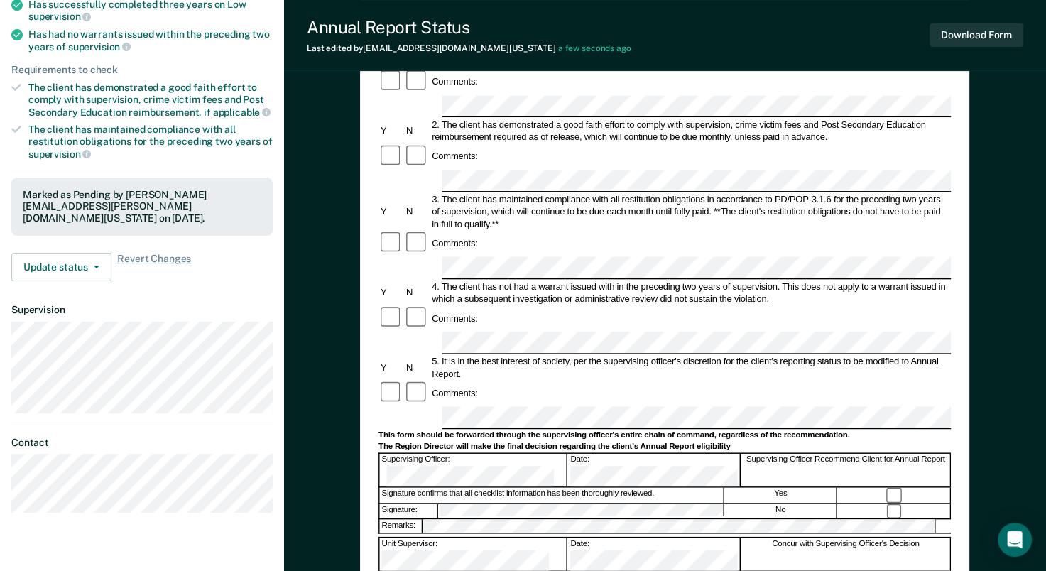
scroll to position [213, 0]
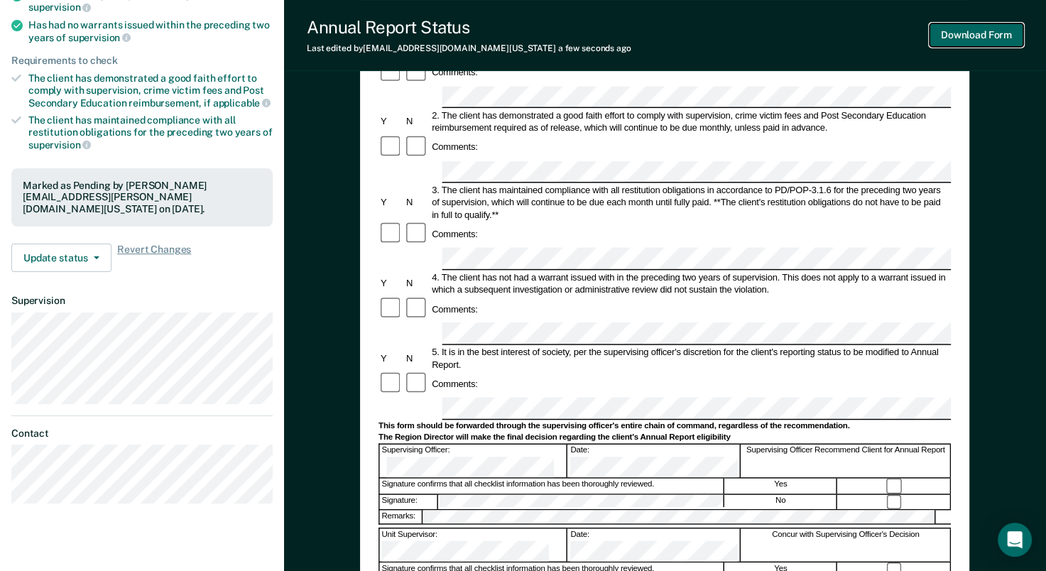
click at [978, 35] on button "Download Form" at bounding box center [977, 34] width 94 height 23
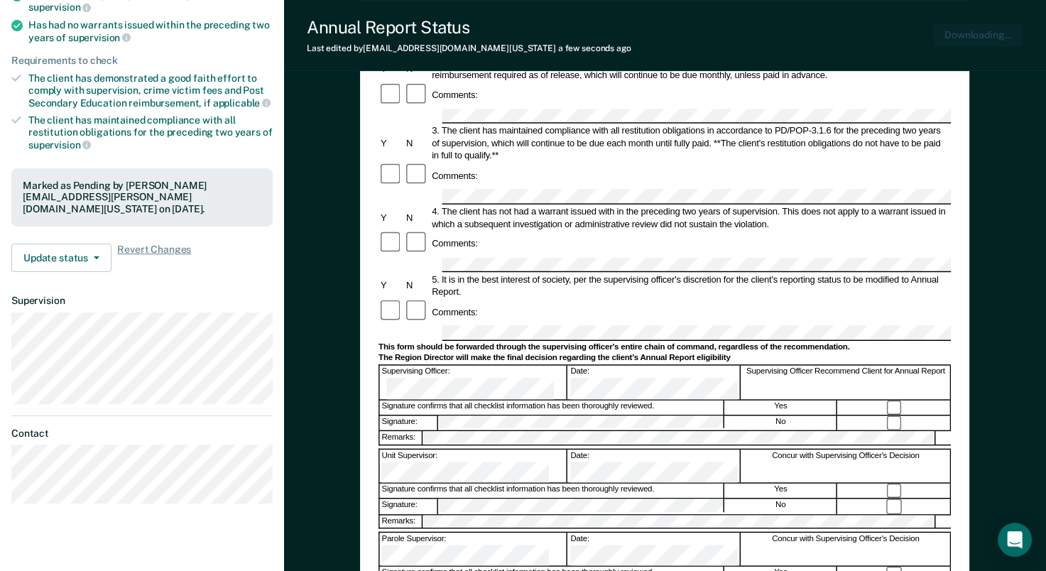
scroll to position [0, 0]
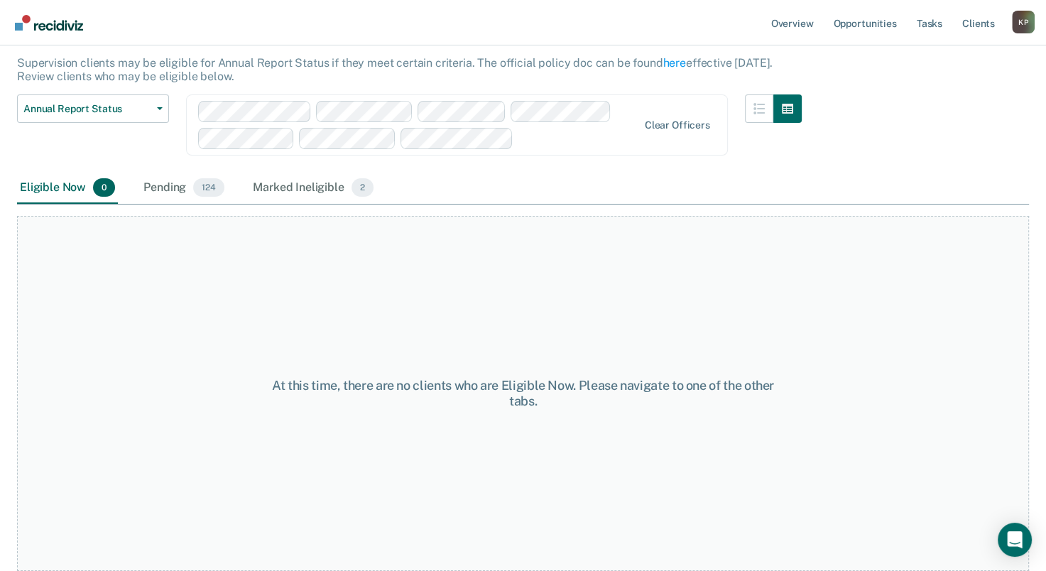
scroll to position [80, 0]
click at [171, 200] on div "Pending 124" at bounding box center [184, 190] width 87 height 31
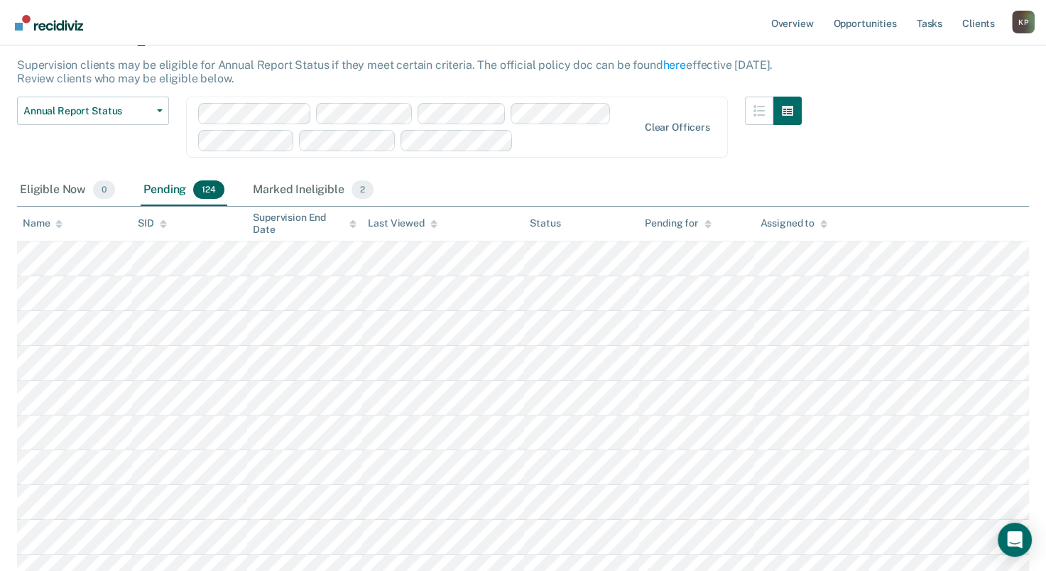
scroll to position [4168, 0]
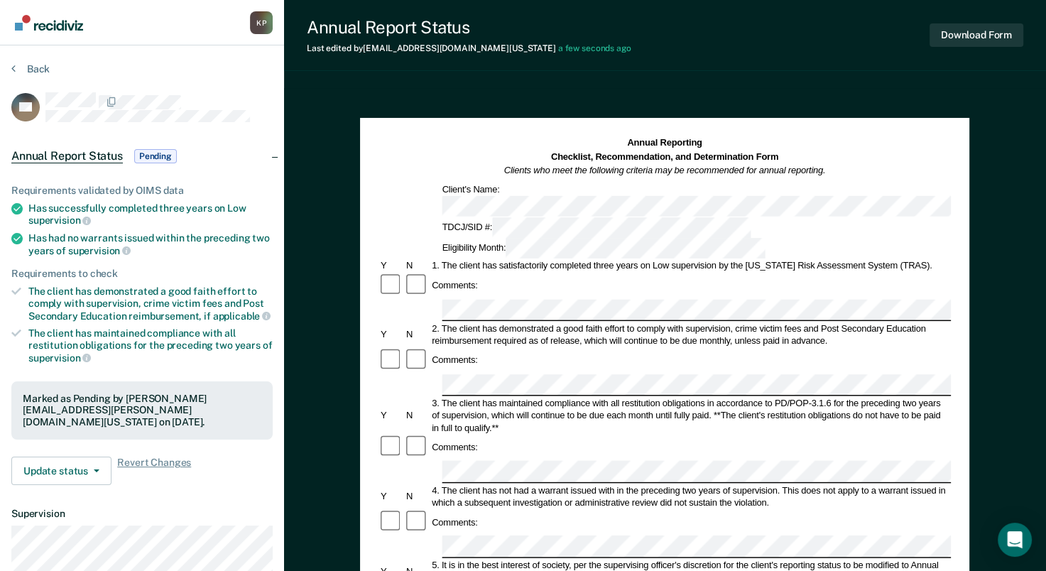
scroll to position [142, 0]
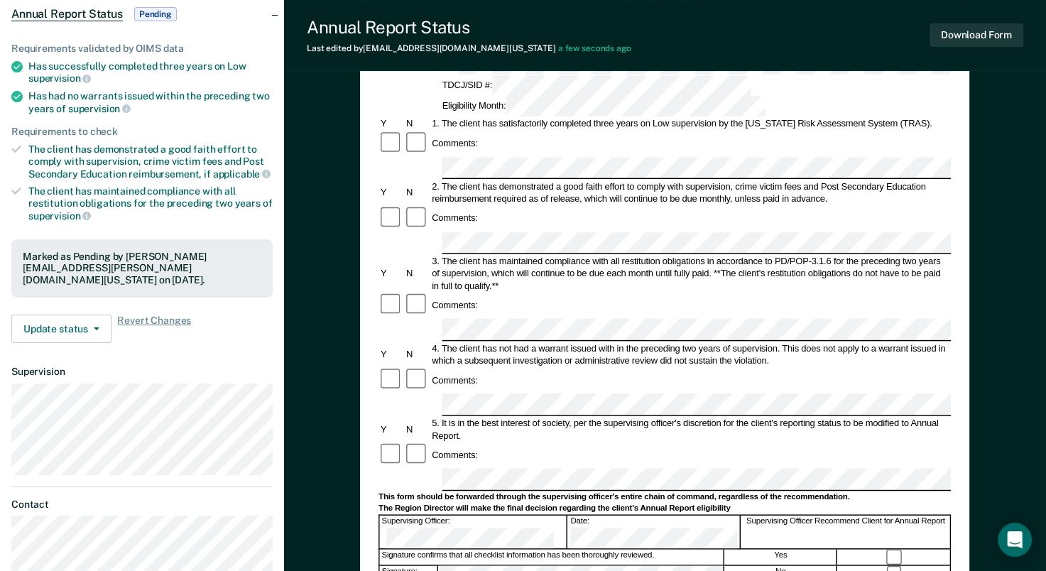
click at [889, 566] on div at bounding box center [895, 573] width 113 height 15
click at [953, 34] on button "Download Form" at bounding box center [977, 34] width 94 height 23
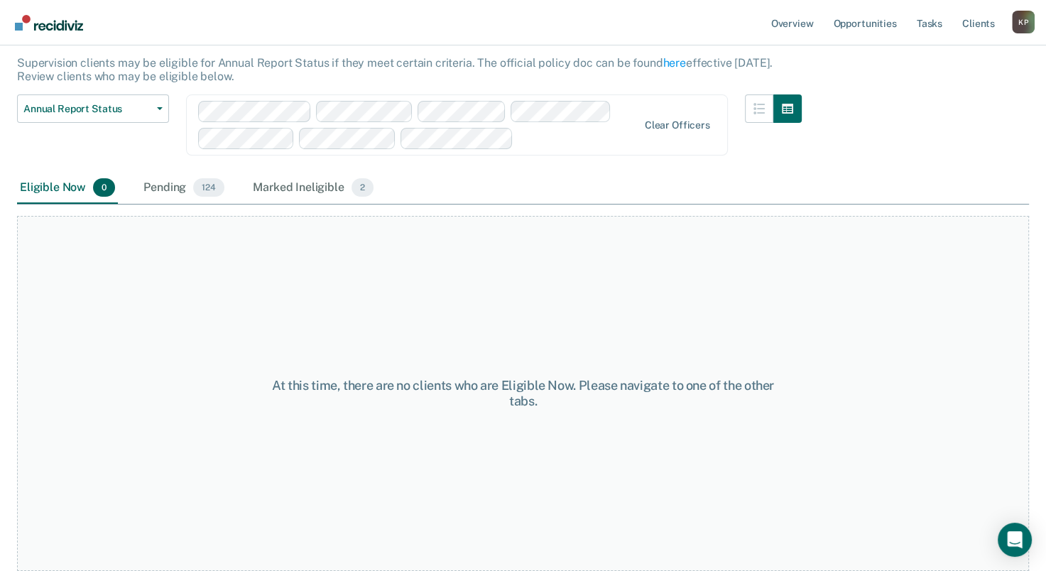
scroll to position [80, 0]
click at [154, 191] on div "Pending 124" at bounding box center [184, 190] width 87 height 31
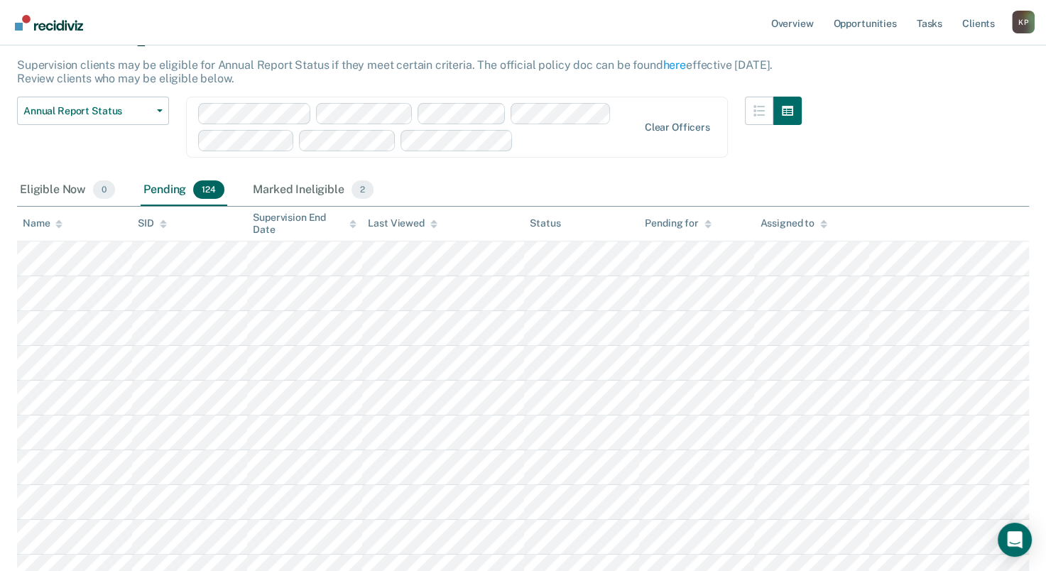
scroll to position [2767, 0]
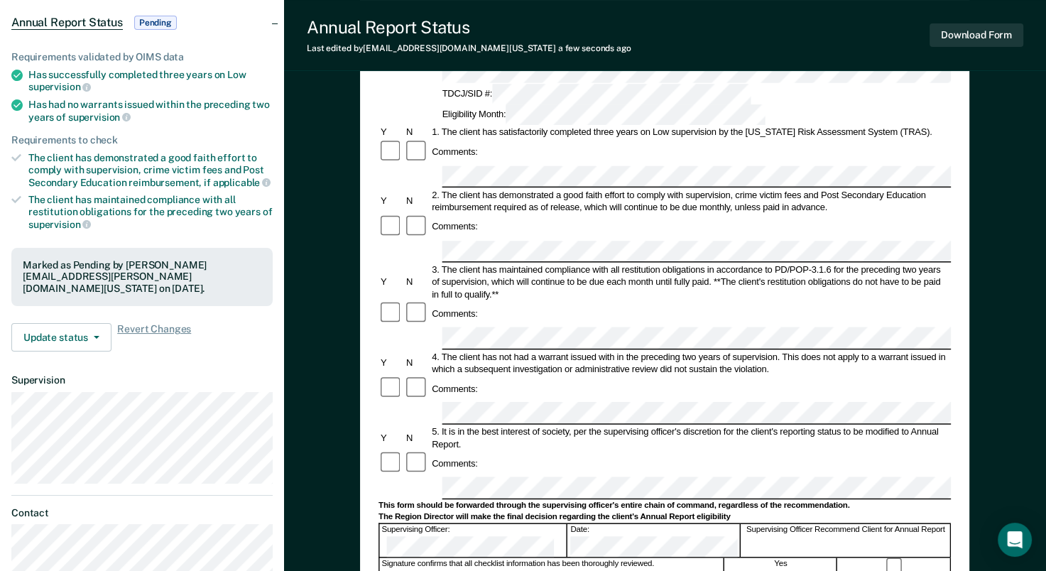
scroll to position [142, 0]
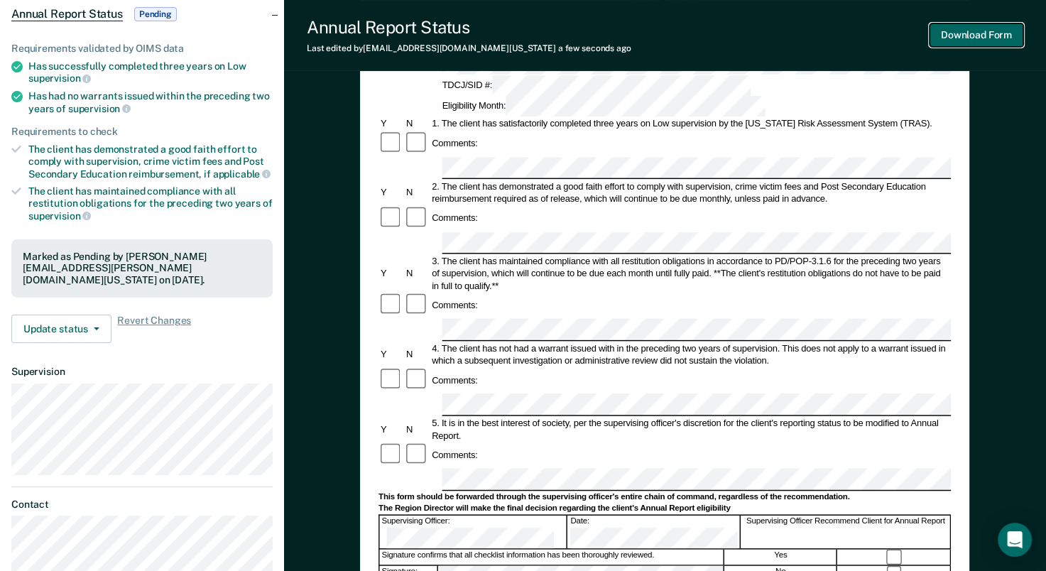
click at [975, 38] on button "Download Form" at bounding box center [977, 34] width 94 height 23
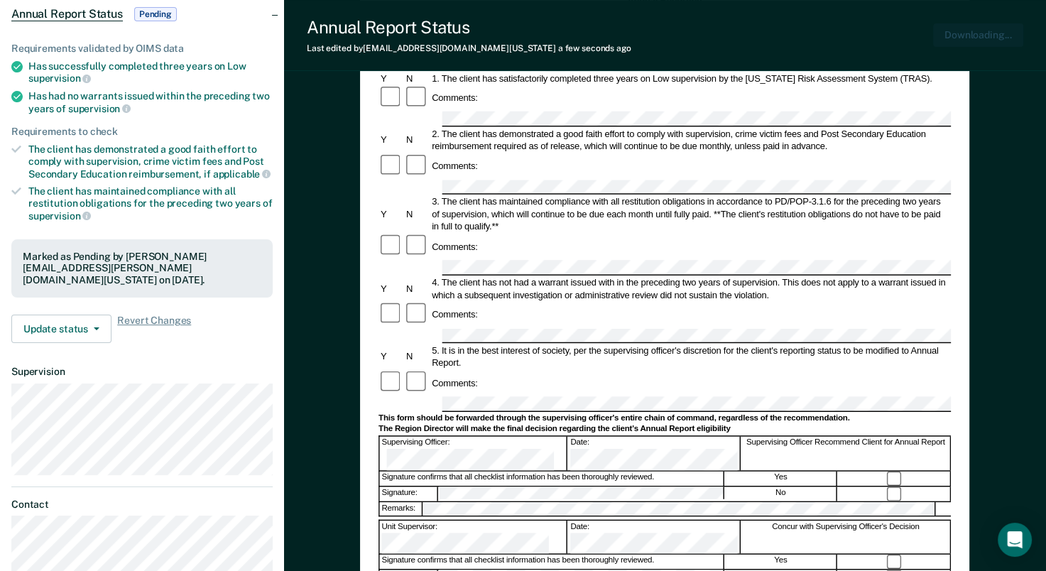
scroll to position [0, 0]
